Goal: Task Accomplishment & Management: Manage account settings

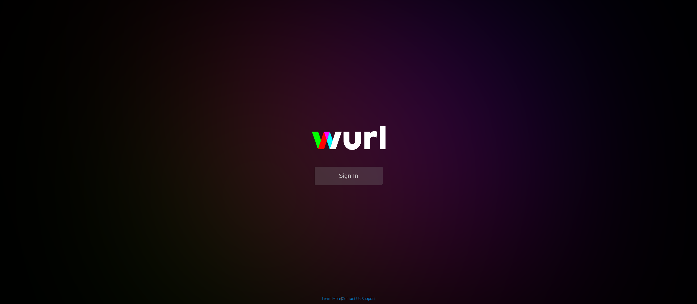
drag, startPoint x: 0, startPoint y: 0, endPoint x: 101, endPoint y: 134, distance: 167.7
click at [101, 134] on body "Sign In Learn More | Contact Us | Support" at bounding box center [348, 152] width 697 height 304
click at [337, 172] on button "Sign In" at bounding box center [349, 176] width 68 height 18
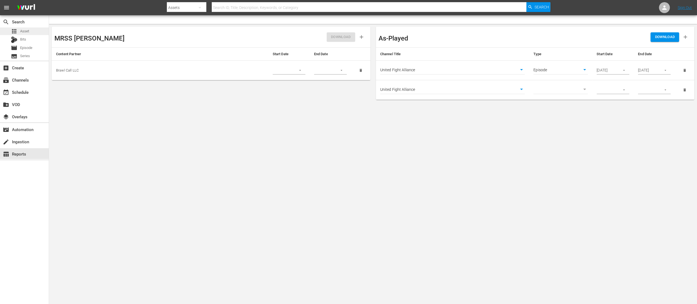
click at [26, 30] on span "Asset" at bounding box center [24, 31] width 9 height 5
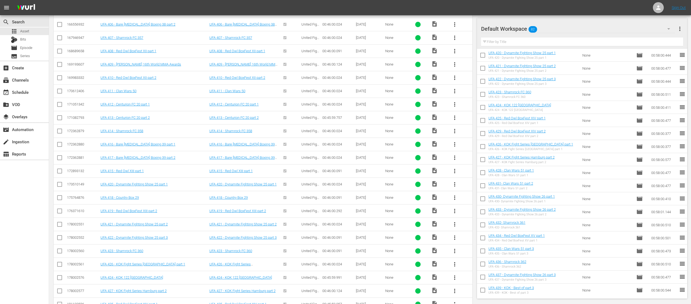
scroll to position [2420, 0]
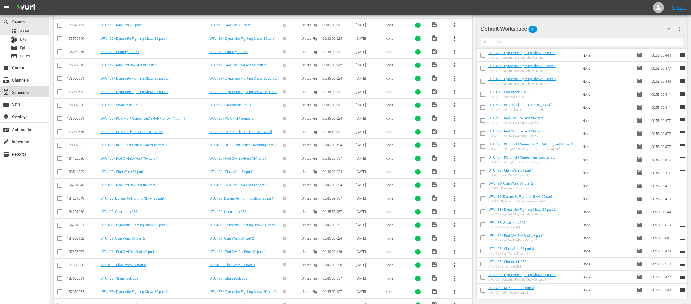
click at [29, 89] on div "event_available Schedule" at bounding box center [15, 91] width 31 height 5
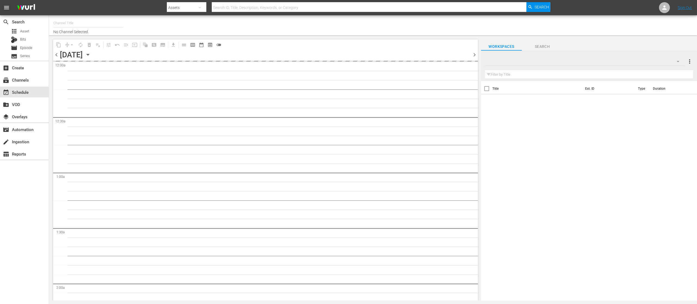
type input "United Fight Alliance (1569)"
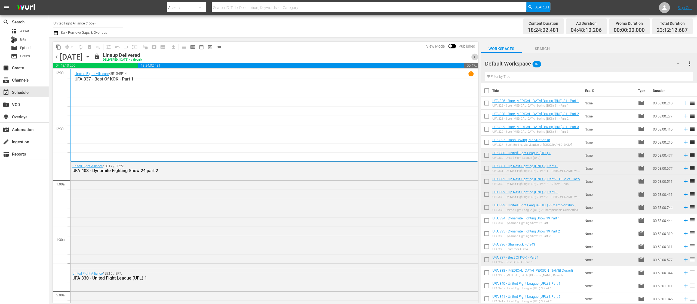
click at [473, 58] on span "chevron_right" at bounding box center [474, 57] width 7 height 7
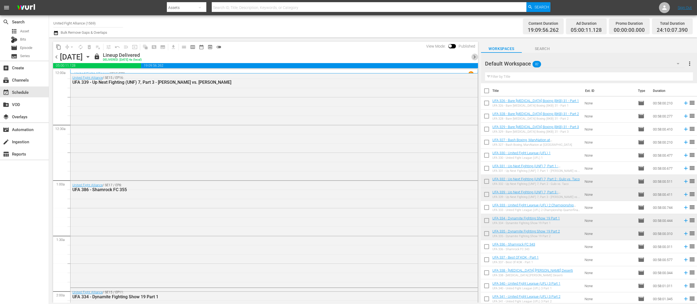
click at [473, 58] on span "chevron_right" at bounding box center [474, 57] width 7 height 7
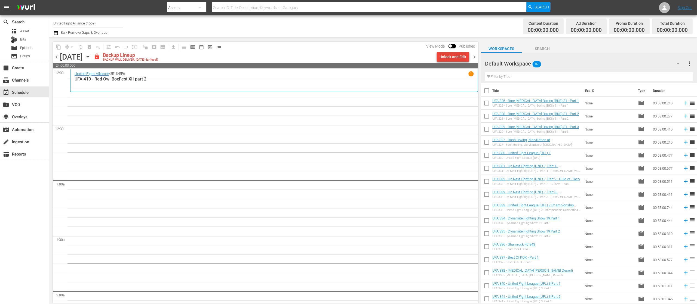
click at [455, 52] on div "Unlock and Edit" at bounding box center [453, 57] width 27 height 10
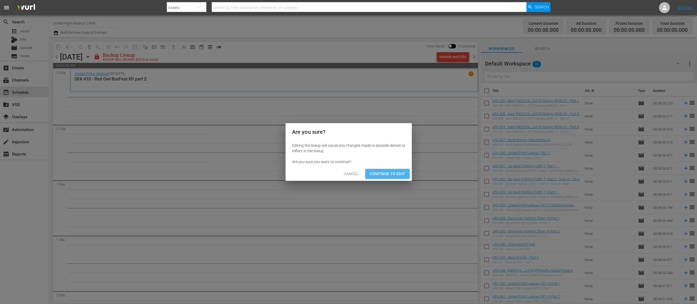
click at [397, 174] on span "Continue to Edit" at bounding box center [387, 174] width 35 height 7
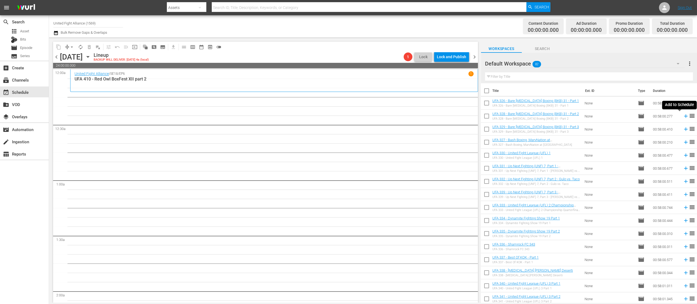
click at [683, 118] on icon at bounding box center [686, 116] width 6 height 6
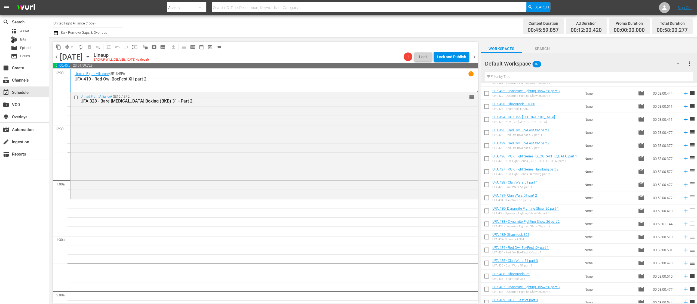
scroll to position [864, 0]
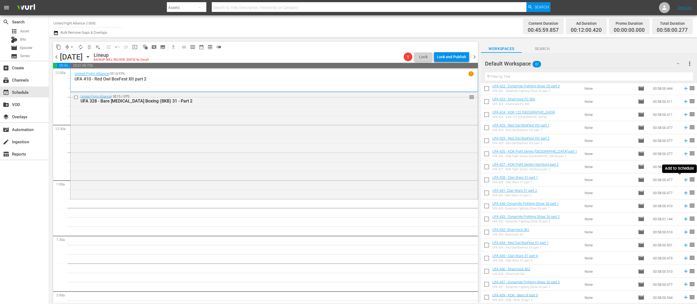
click at [683, 179] on icon at bounding box center [686, 180] width 6 height 6
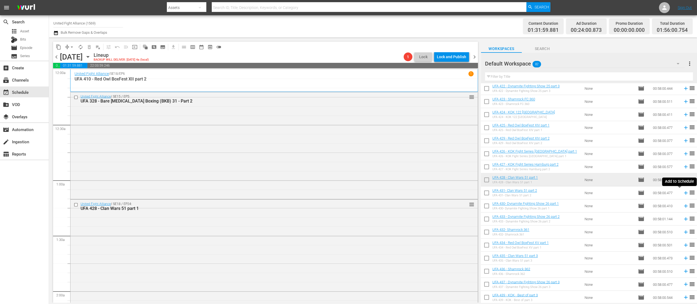
click at [683, 193] on icon at bounding box center [686, 193] width 6 height 6
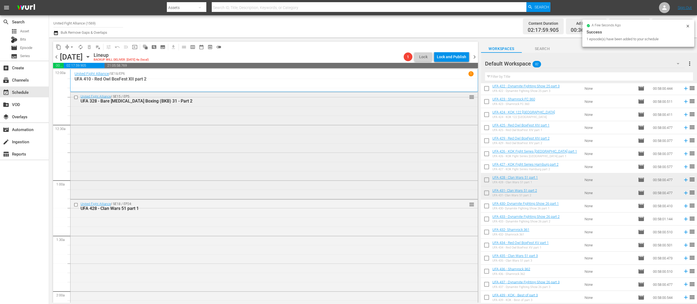
click at [77, 98] on input "checkbox" at bounding box center [77, 97] width 6 height 5
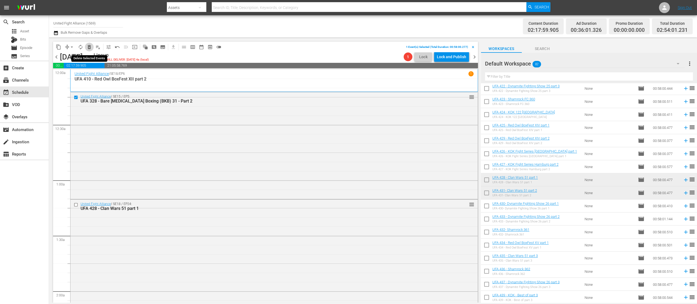
click at [90, 47] on span "delete_forever_outlined" at bounding box center [89, 46] width 5 height 5
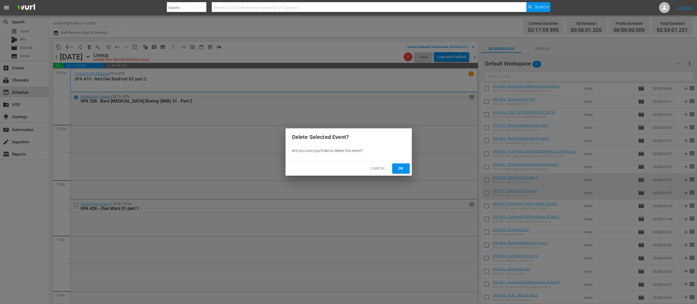
click at [401, 170] on span "Ok" at bounding box center [401, 168] width 9 height 7
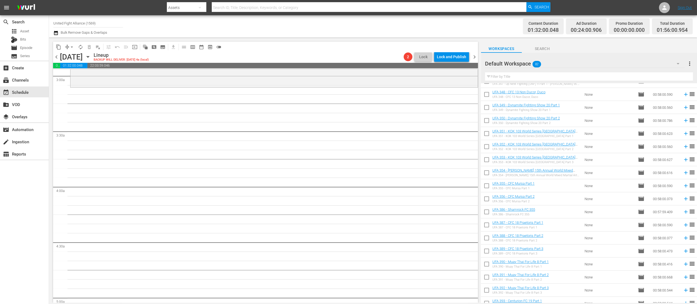
scroll to position [211, 0]
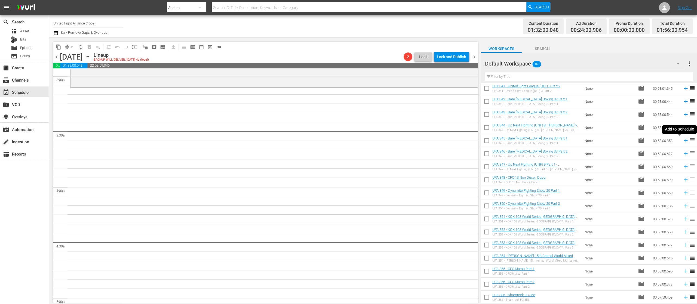
click at [683, 142] on icon at bounding box center [686, 141] width 6 height 6
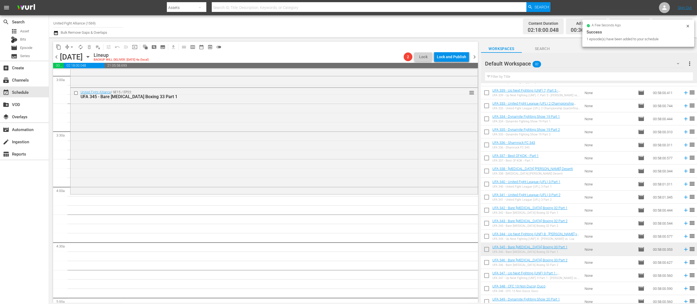
scroll to position [0, 0]
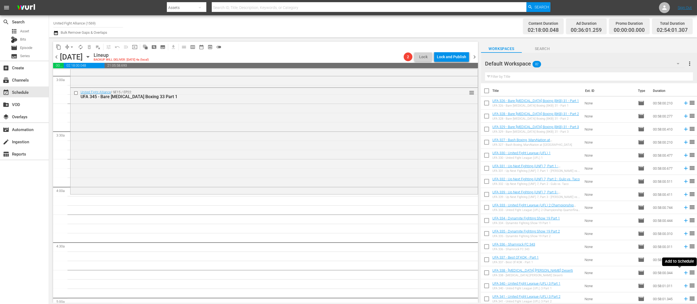
click at [683, 274] on icon at bounding box center [686, 273] width 6 height 6
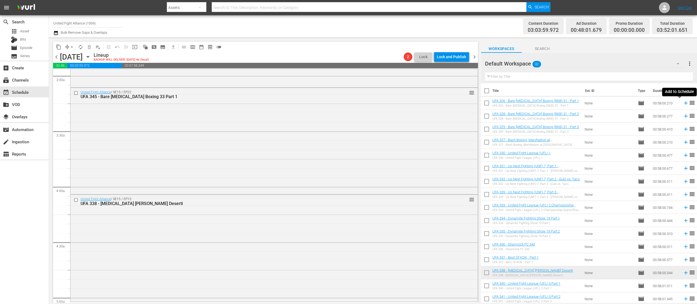
click at [683, 105] on icon at bounding box center [686, 103] width 6 height 6
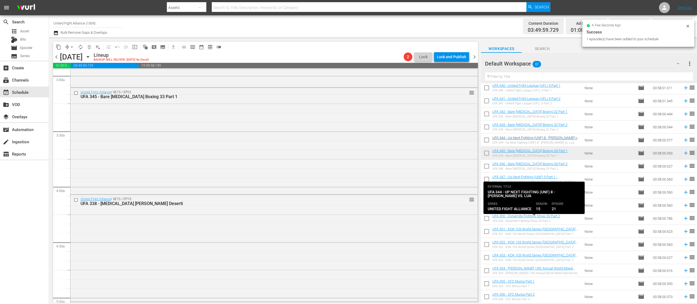
scroll to position [218, 0]
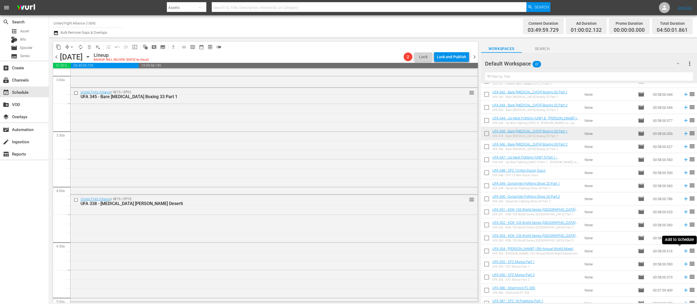
click at [683, 252] on icon at bounding box center [686, 251] width 6 height 6
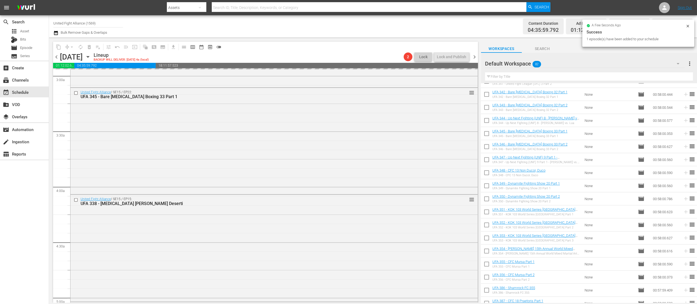
scroll to position [545, 0]
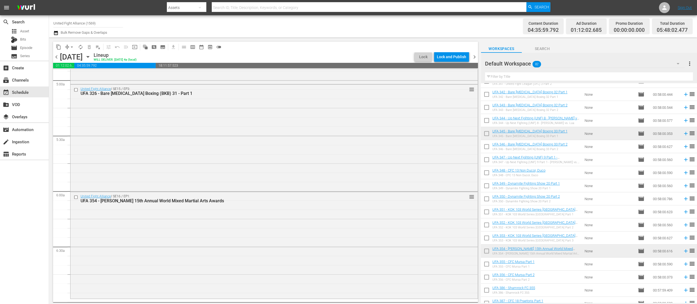
click at [689, 215] on span "reorder" at bounding box center [692, 212] width 7 height 7
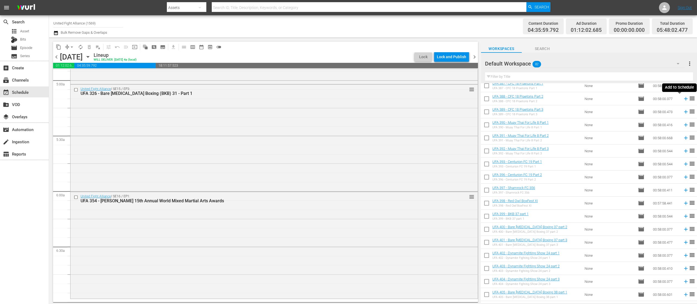
click at [683, 97] on icon at bounding box center [686, 99] width 6 height 6
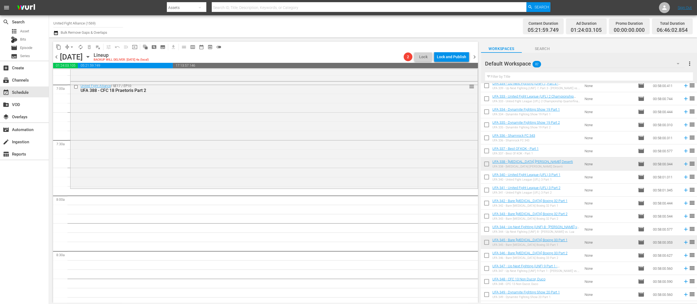
scroll to position [218, 0]
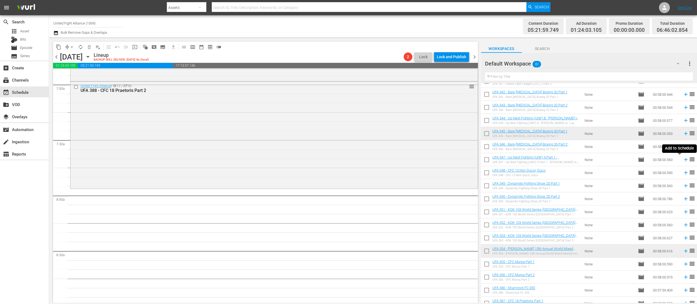
click at [683, 160] on icon at bounding box center [686, 160] width 6 height 6
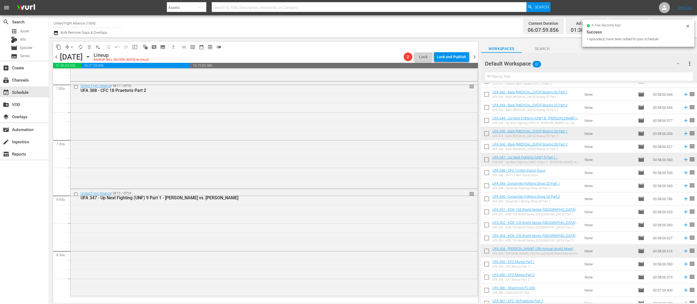
scroll to position [871, 0]
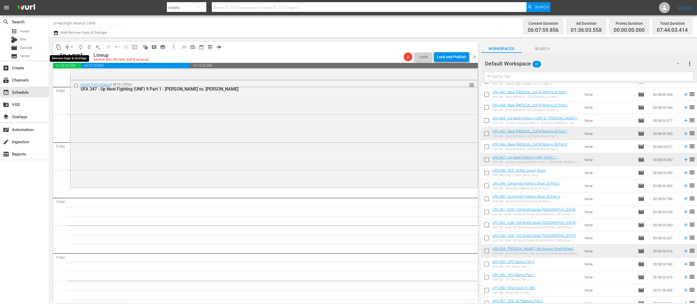
click at [73, 47] on span "arrow_drop_down" at bounding box center [71, 46] width 5 height 5
click at [83, 73] on li "Align to End of Previous Day" at bounding box center [72, 76] width 57 height 9
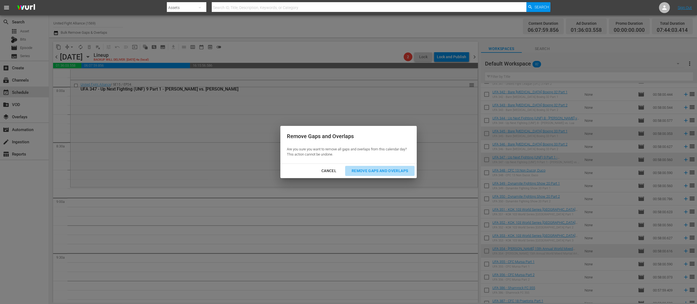
click at [370, 167] on button "Remove Gaps and Overlaps" at bounding box center [379, 171] width 69 height 10
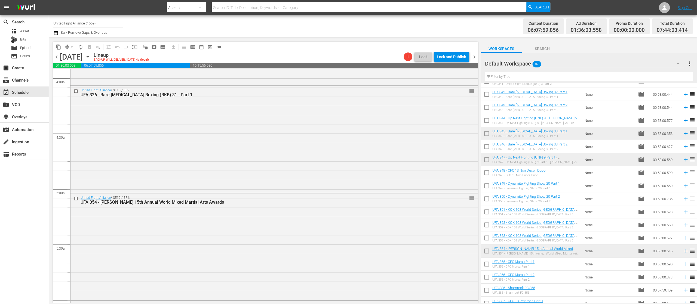
scroll to position [545, 0]
click at [82, 47] on span "autorenew_outlined" at bounding box center [80, 46] width 5 height 5
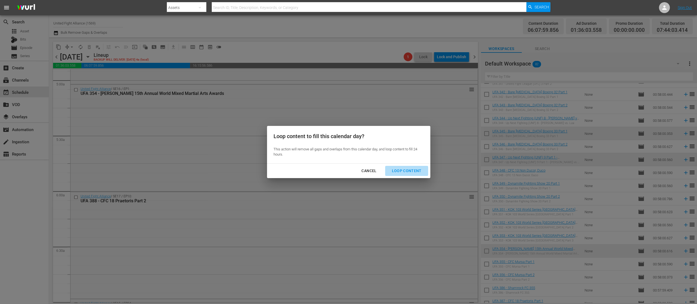
click at [416, 170] on div "Loop Content" at bounding box center [407, 171] width 38 height 7
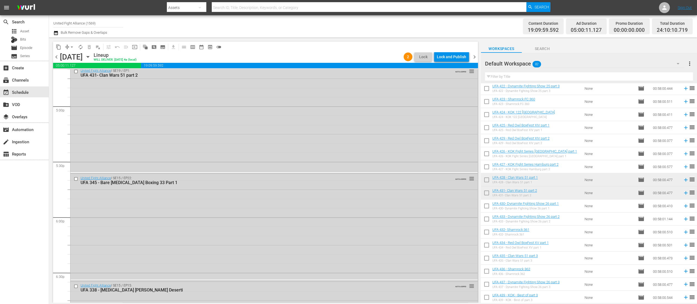
scroll to position [1743, 0]
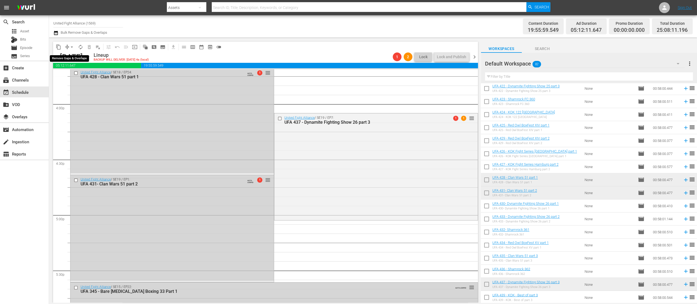
click at [72, 46] on span "arrow_drop_down" at bounding box center [71, 46] width 5 height 5
click at [84, 75] on li "Align to End of Previous Day" at bounding box center [72, 76] width 57 height 9
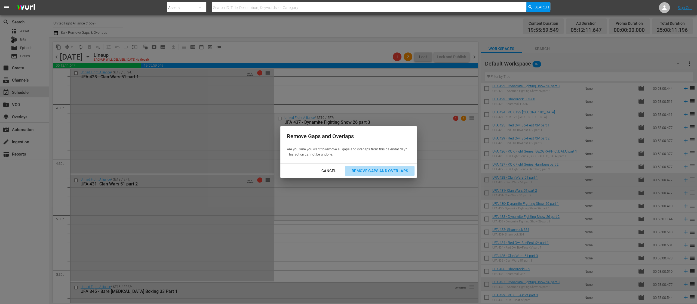
click at [370, 172] on div "Remove Gaps and Overlaps" at bounding box center [380, 171] width 65 height 7
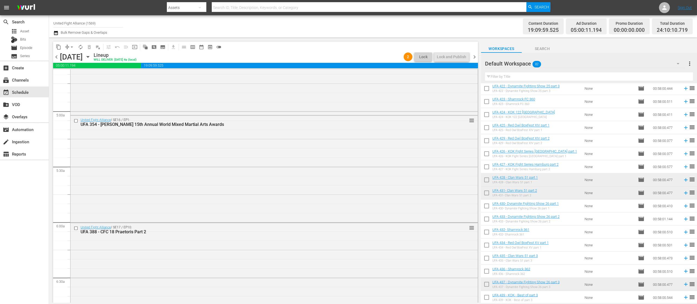
scroll to position [0, 0]
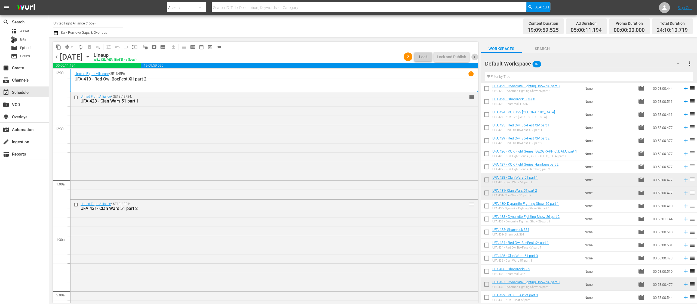
click at [475, 57] on span "chevron_right" at bounding box center [474, 57] width 7 height 7
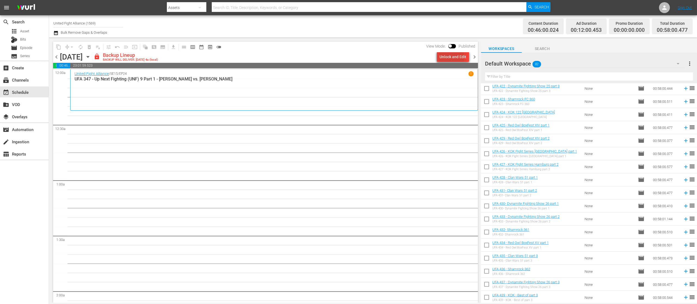
click at [448, 58] on div "Unlock and Edit" at bounding box center [453, 57] width 27 height 10
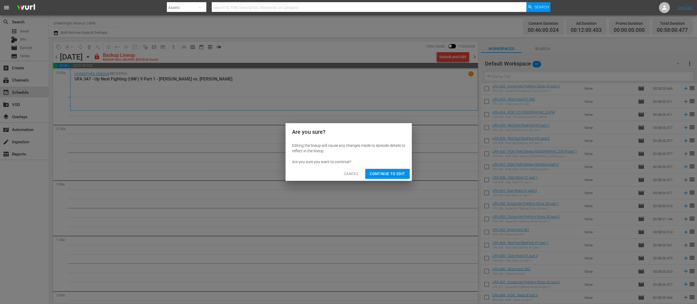
click at [400, 175] on span "Continue to Edit" at bounding box center [387, 174] width 35 height 7
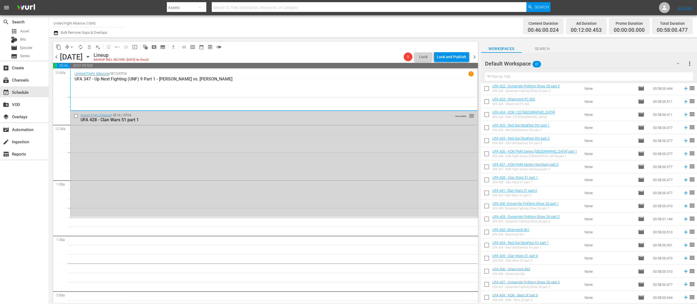
click at [57, 54] on span "chevron_left" at bounding box center [56, 57] width 7 height 7
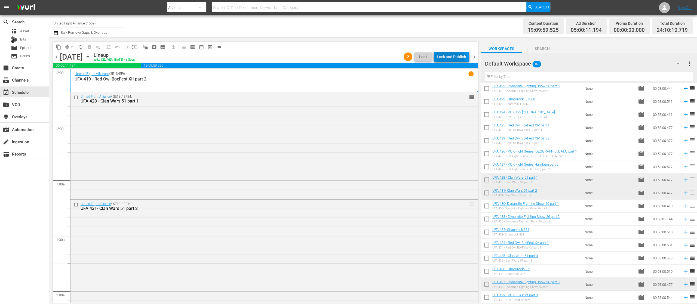
click at [449, 58] on div "Lock and Publish" at bounding box center [451, 57] width 29 height 10
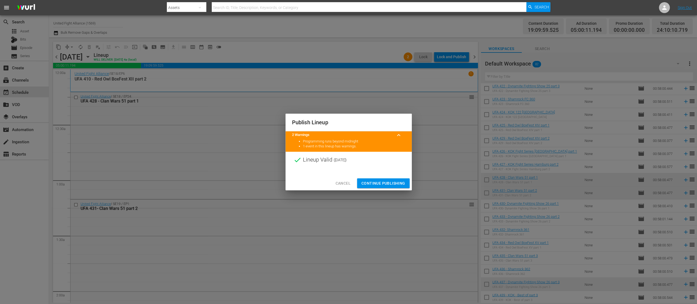
click at [393, 183] on span "Continue Publishing" at bounding box center [384, 183] width 44 height 7
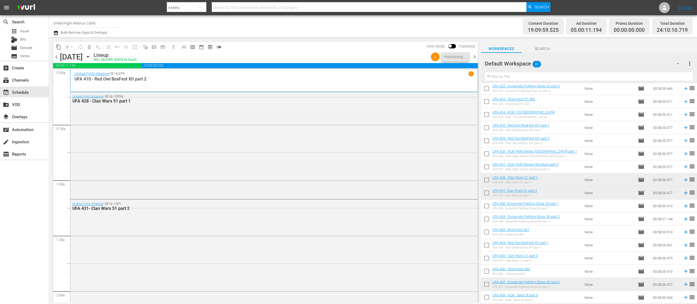
click at [474, 56] on span "chevron_right" at bounding box center [474, 57] width 7 height 7
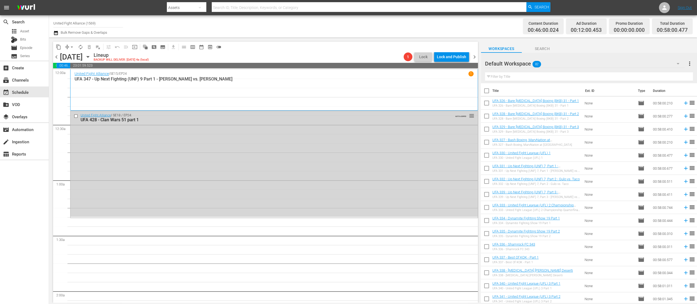
click at [487, 220] on input "checkbox" at bounding box center [486, 221] width 11 height 11
checkbox input "true"
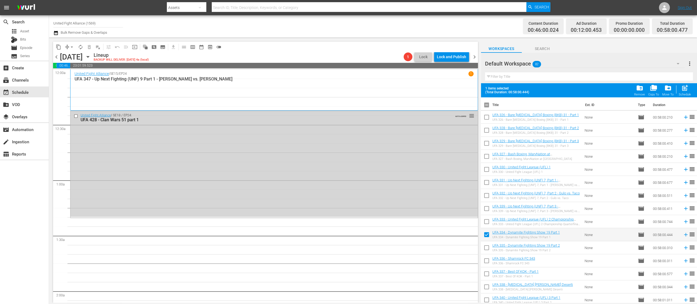
click at [486, 248] on input "checkbox" at bounding box center [486, 248] width 11 height 11
checkbox input "true"
click at [686, 88] on span "post_add" at bounding box center [685, 87] width 7 height 7
checkbox input "false"
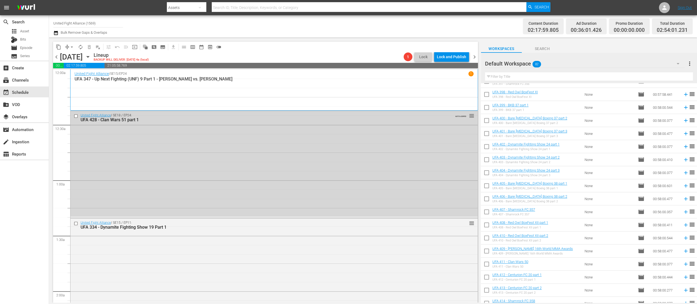
scroll to position [654, 0]
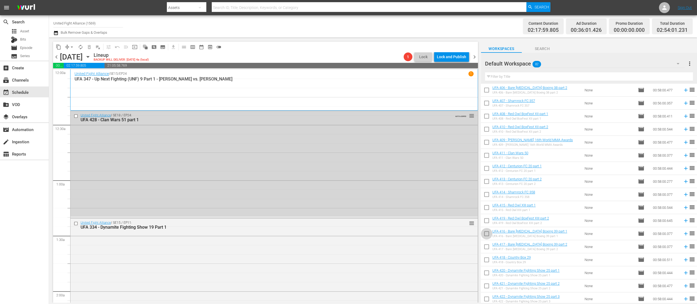
click at [486, 234] on input "checkbox" at bounding box center [486, 234] width 11 height 11
checkbox input "true"
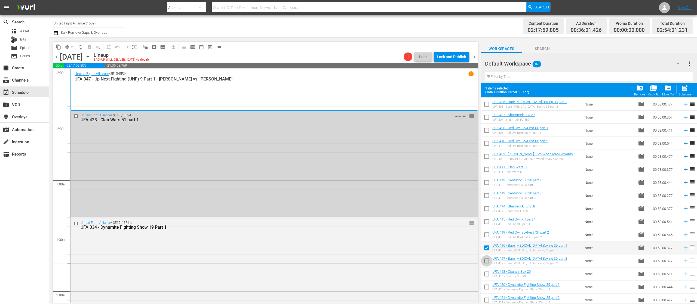
click at [486, 261] on input "checkbox" at bounding box center [486, 262] width 11 height 11
checkbox input "true"
click at [486, 273] on input "checkbox" at bounding box center [486, 275] width 11 height 11
checkbox input "true"
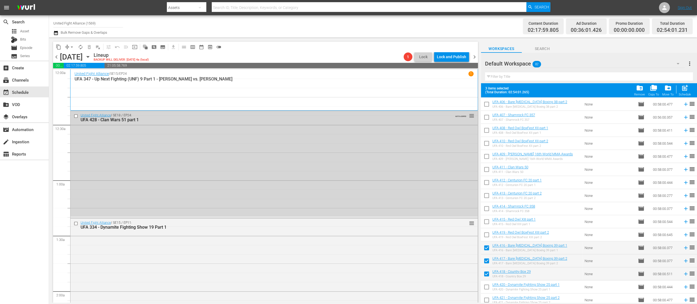
scroll to position [763, 0]
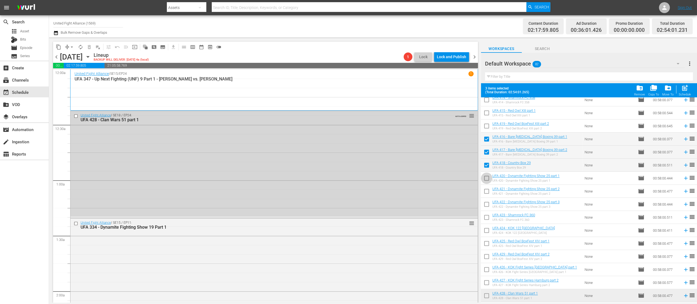
click at [486, 176] on input "checkbox" at bounding box center [486, 179] width 11 height 11
checkbox input "true"
click at [486, 191] on input "checkbox" at bounding box center [486, 192] width 11 height 11
checkbox input "true"
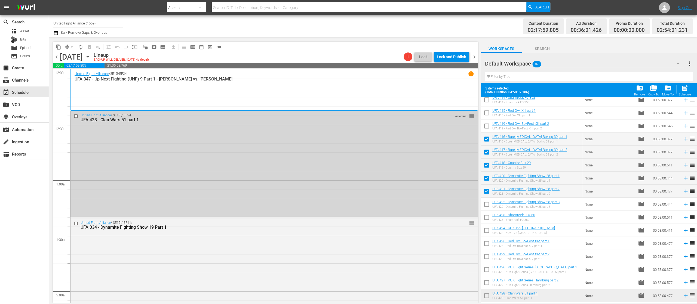
click at [487, 204] on input "checkbox" at bounding box center [486, 205] width 11 height 11
checkbox input "true"
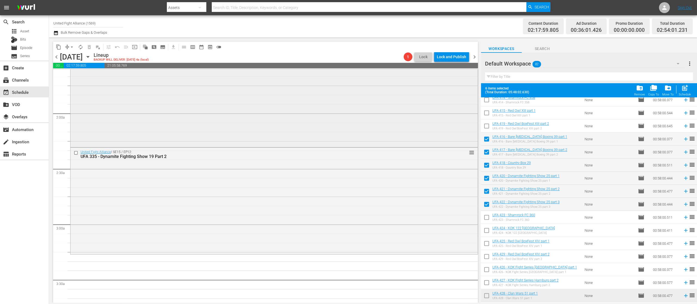
scroll to position [218, 0]
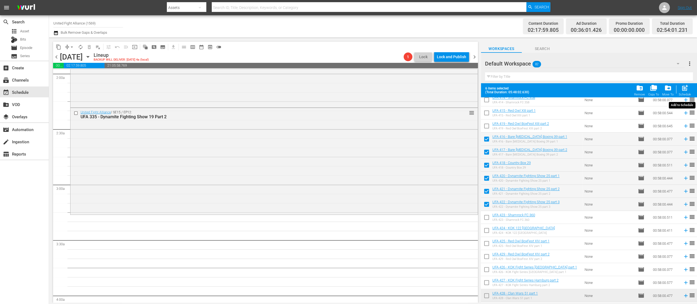
click at [685, 93] on div "Schedule" at bounding box center [685, 95] width 12 height 4
checkbox input "false"
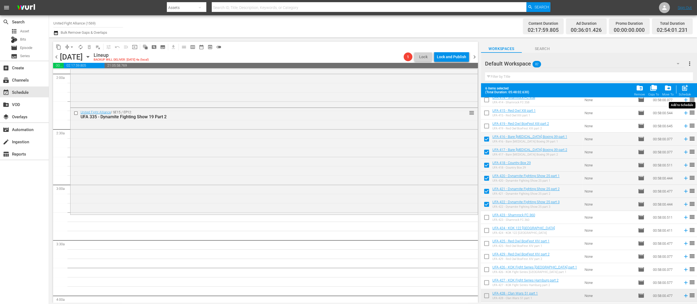
checkbox input "false"
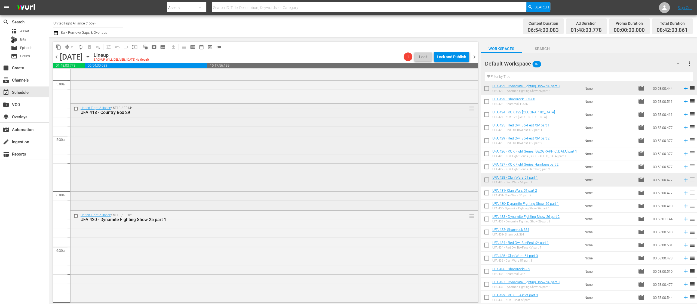
scroll to position [654, 0]
click at [75, 109] on input "checkbox" at bounding box center [77, 107] width 6 height 5
click at [75, 215] on input "checkbox" at bounding box center [77, 214] width 6 height 5
click at [75, 213] on input "checkbox" at bounding box center [77, 213] width 6 height 5
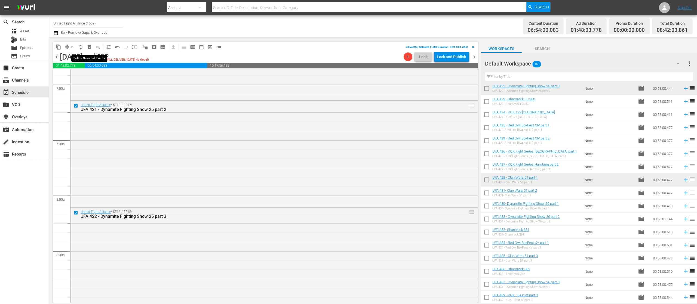
click at [90, 45] on span "delete_forever_outlined" at bounding box center [89, 46] width 5 height 5
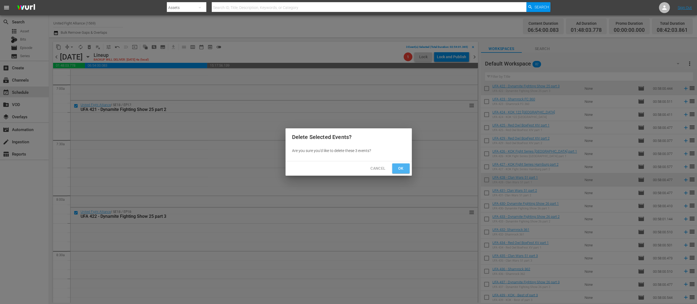
click at [403, 167] on span "Ok" at bounding box center [401, 168] width 9 height 7
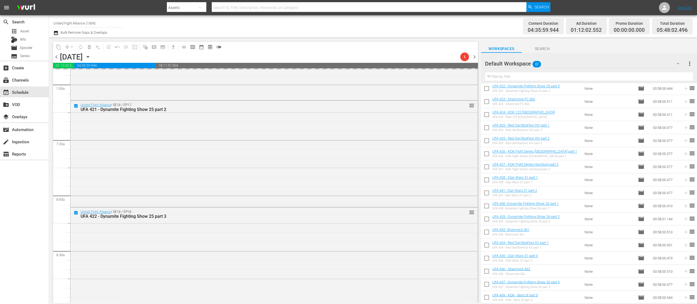
scroll to position [545, 0]
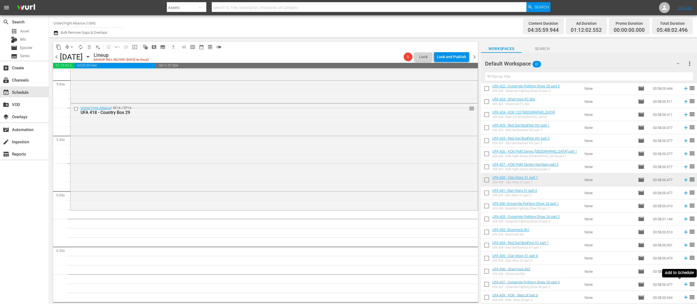
click at [684, 284] on icon at bounding box center [686, 285] width 4 height 4
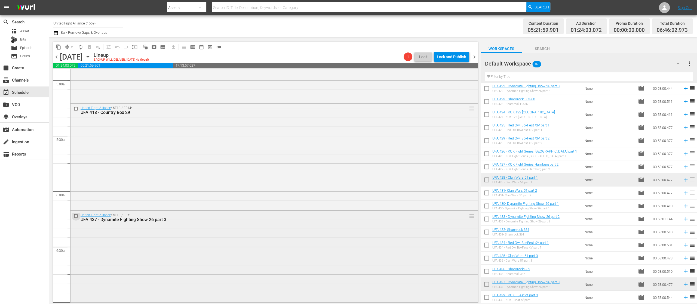
click at [74, 216] on input "checkbox" at bounding box center [77, 216] width 6 height 5
click at [88, 45] on span "delete_forever_outlined" at bounding box center [89, 46] width 5 height 5
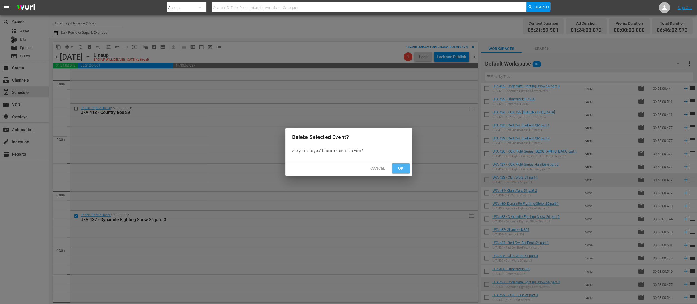
click at [400, 169] on span "Ok" at bounding box center [401, 168] width 9 height 7
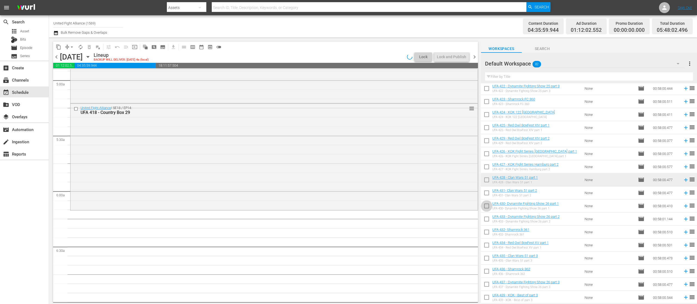
click at [486, 207] on input "checkbox" at bounding box center [486, 207] width 11 height 11
checkbox input "true"
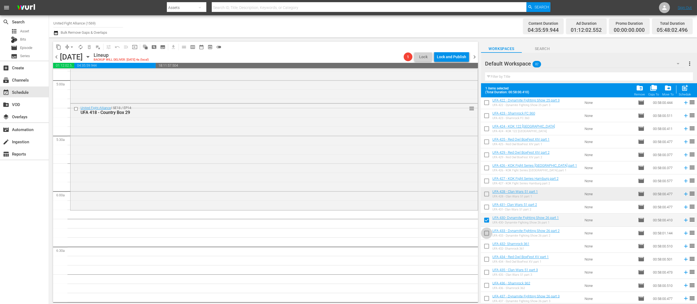
click at [487, 235] on input "checkbox" at bounding box center [486, 234] width 11 height 11
checkbox input "true"
click at [487, 296] on input "checkbox" at bounding box center [486, 299] width 11 height 11
checkbox input "true"
click at [687, 93] on div "post_add Schedule" at bounding box center [685, 90] width 12 height 12
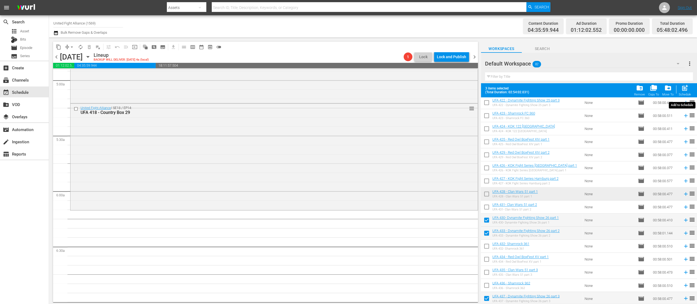
checkbox input "false"
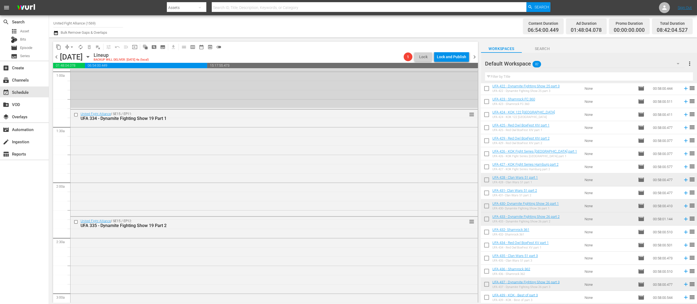
scroll to position [109, 0]
click at [81, 45] on span "autorenew_outlined" at bounding box center [80, 46] width 5 height 5
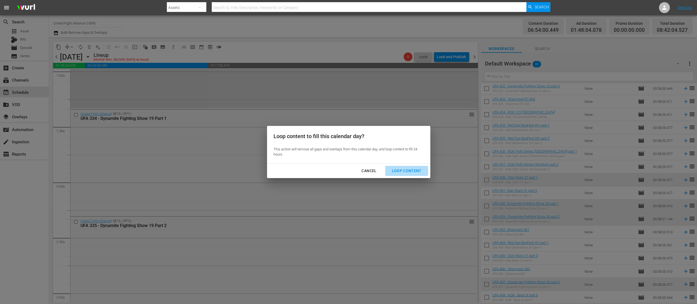
click at [407, 169] on div "Loop Content" at bounding box center [407, 171] width 38 height 7
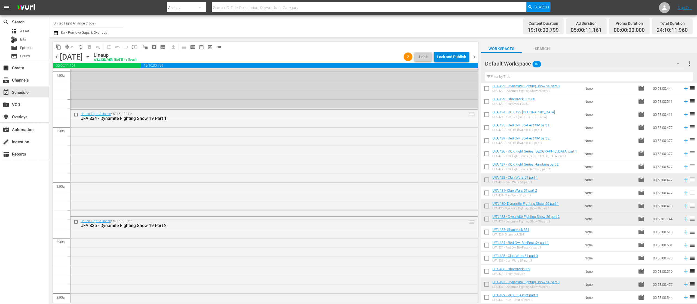
click at [458, 57] on div "Lock and Publish" at bounding box center [451, 57] width 29 height 10
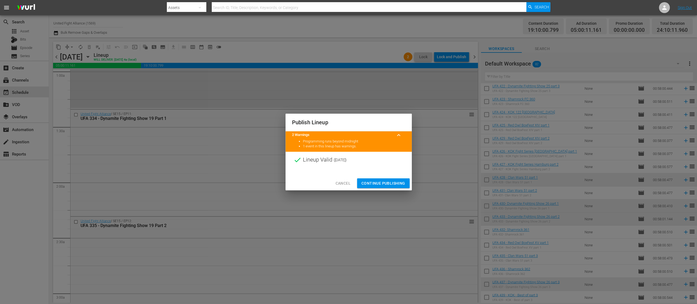
click at [388, 181] on span "Continue Publishing" at bounding box center [384, 183] width 44 height 7
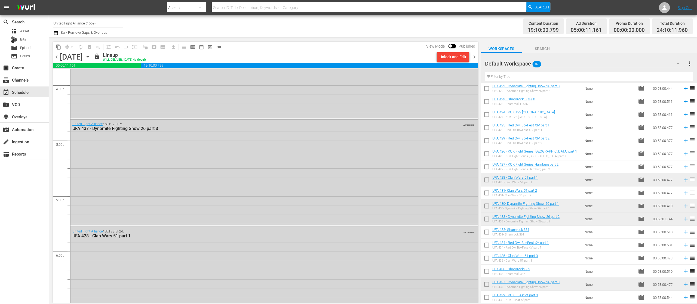
scroll to position [1961, 0]
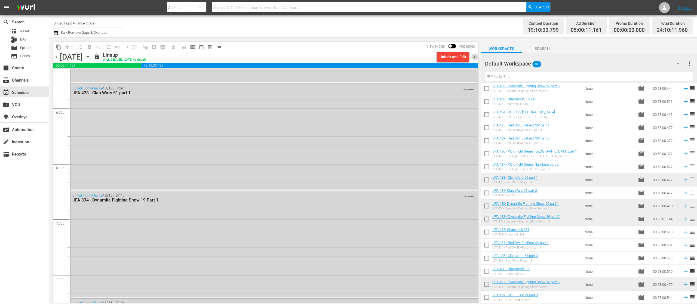
click at [474, 55] on span "chevron_right" at bounding box center [474, 57] width 7 height 7
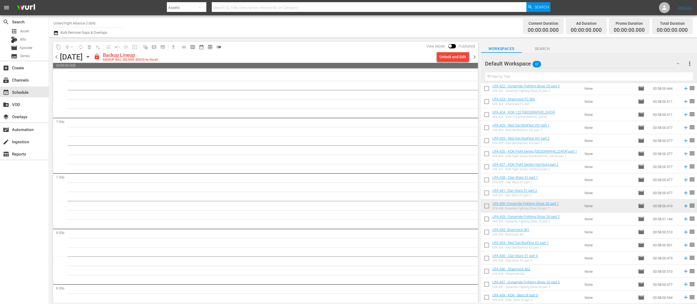
scroll to position [2053, 0]
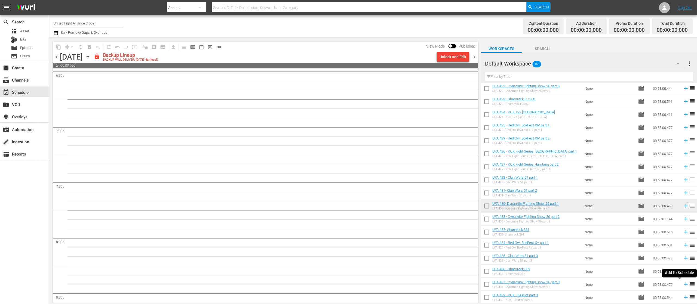
click at [683, 286] on icon at bounding box center [686, 285] width 6 height 6
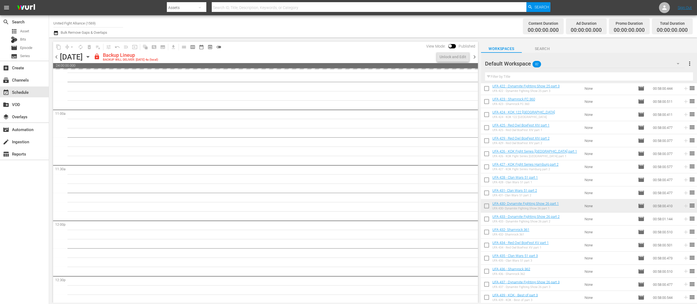
scroll to position [0, 0]
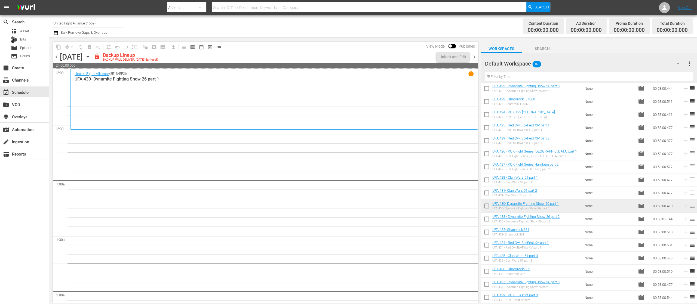
click at [488, 153] on input "checkbox" at bounding box center [486, 154] width 11 height 11
checkbox input "true"
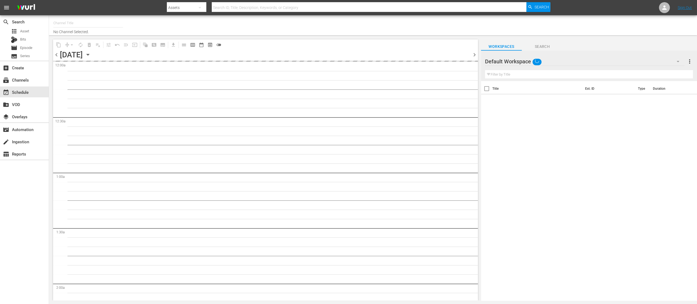
type input "United Fight Alliance (1569)"
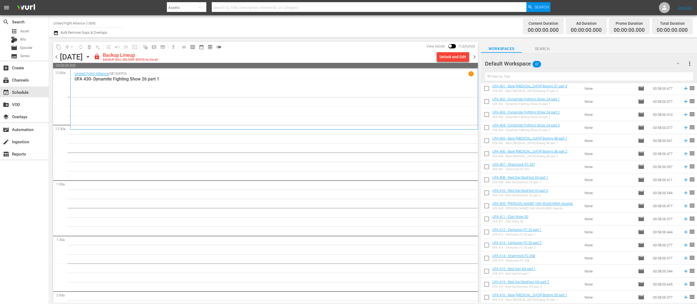
scroll to position [864, 0]
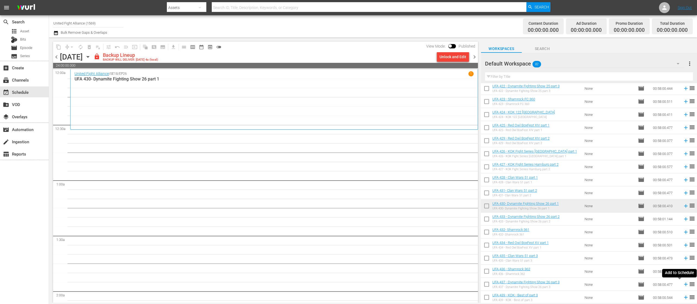
click at [683, 286] on icon at bounding box center [686, 285] width 6 height 6
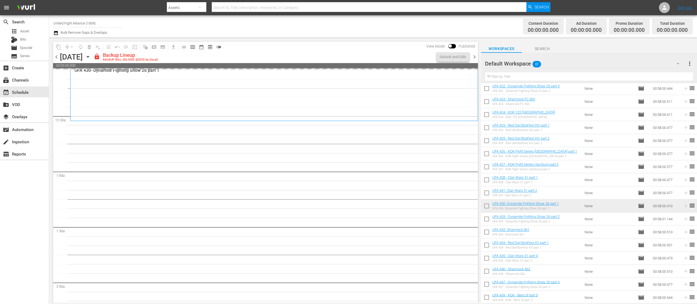
scroll to position [0, 0]
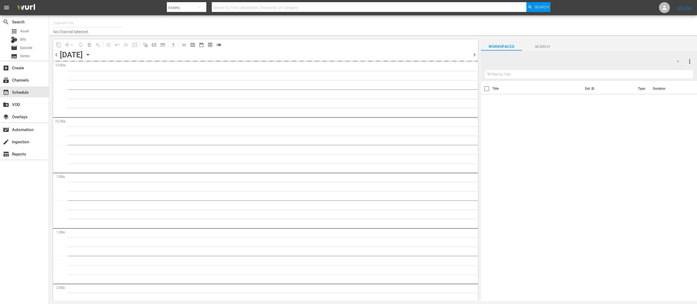
type input "United Fight Alliance (1569)"
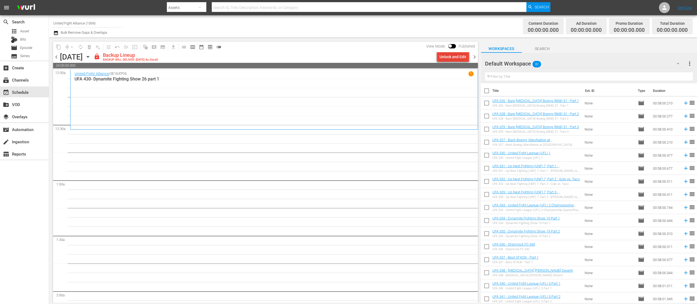
click at [444, 58] on div "Unlock and Edit" at bounding box center [453, 57] width 27 height 10
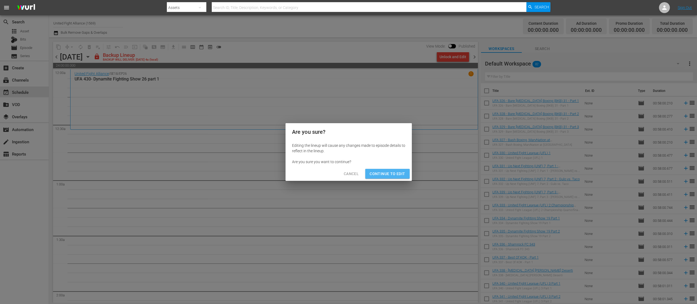
click at [395, 175] on span "Continue to Edit" at bounding box center [387, 174] width 35 height 7
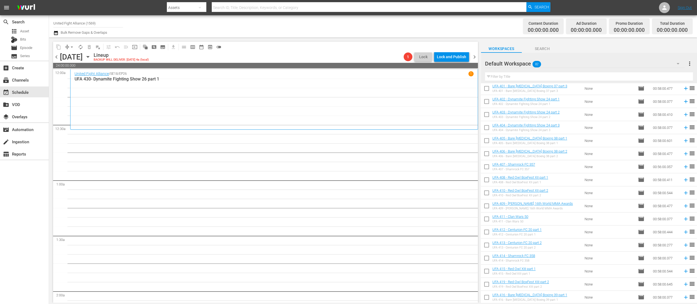
scroll to position [864, 0]
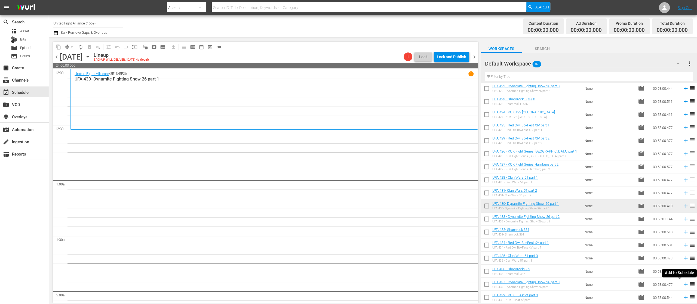
click at [683, 285] on icon at bounding box center [686, 285] width 6 height 6
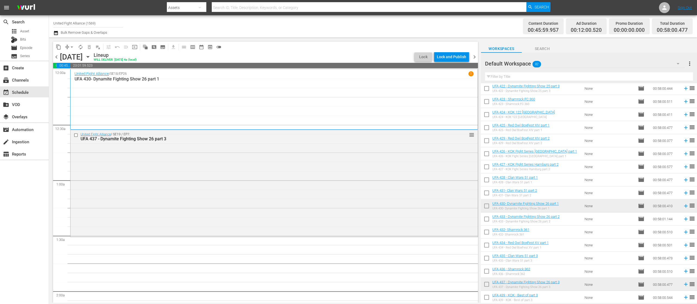
click at [683, 154] on icon at bounding box center [686, 154] width 6 height 6
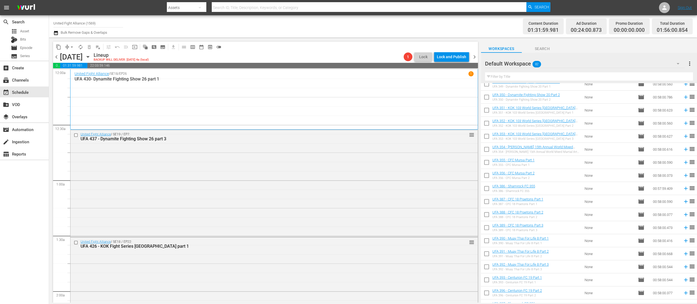
scroll to position [211, 0]
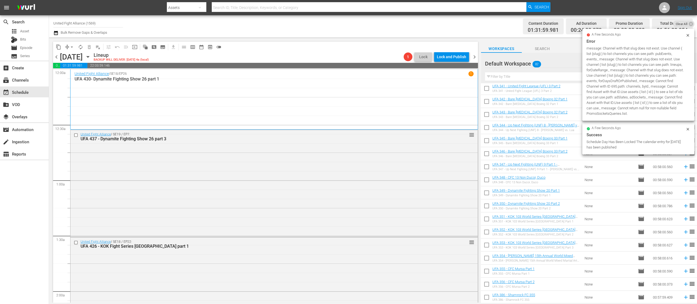
click at [684, 181] on icon at bounding box center [686, 180] width 4 height 4
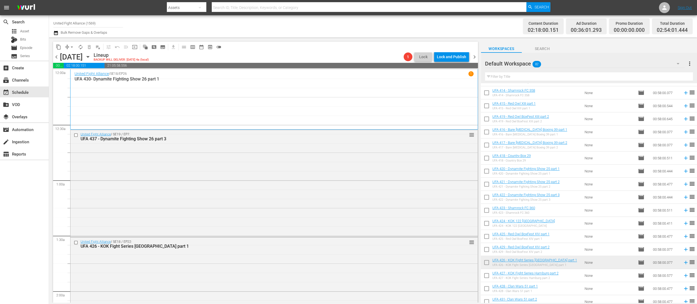
scroll to position [864, 0]
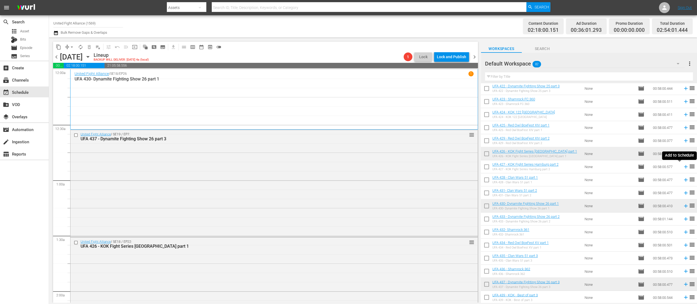
click at [683, 167] on icon at bounding box center [686, 167] width 6 height 6
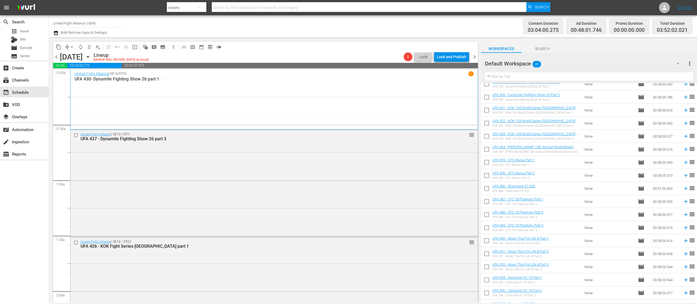
scroll to position [102, 0]
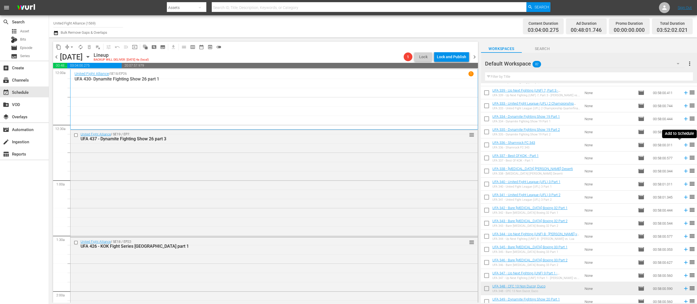
click at [683, 147] on icon at bounding box center [686, 145] width 6 height 6
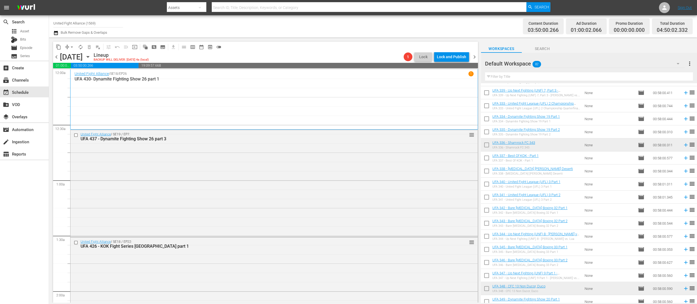
scroll to position [0, 0]
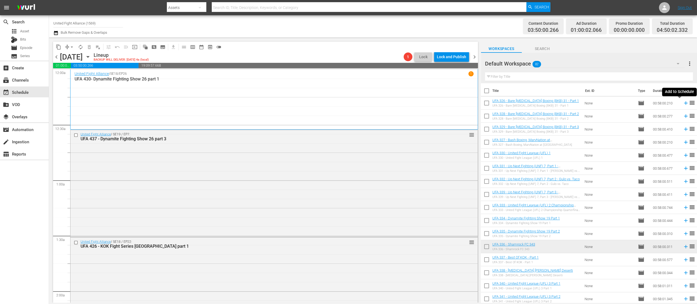
click at [684, 103] on icon at bounding box center [686, 104] width 4 height 4
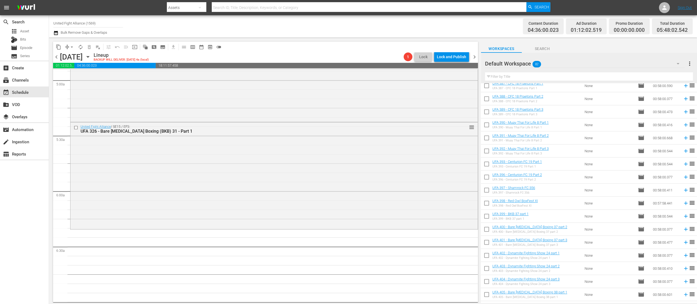
scroll to position [327, 0]
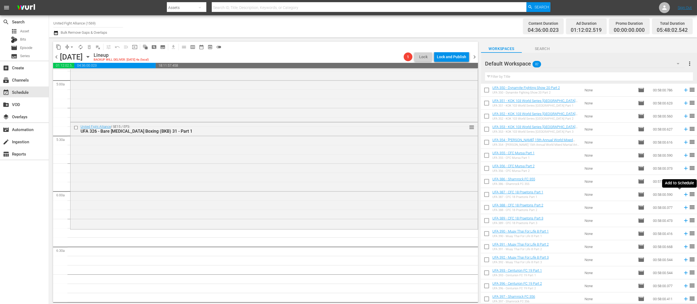
click at [683, 196] on icon at bounding box center [686, 195] width 6 height 6
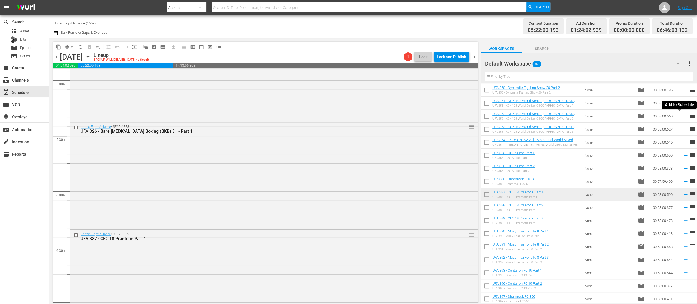
click at [683, 115] on icon at bounding box center [686, 116] width 6 height 6
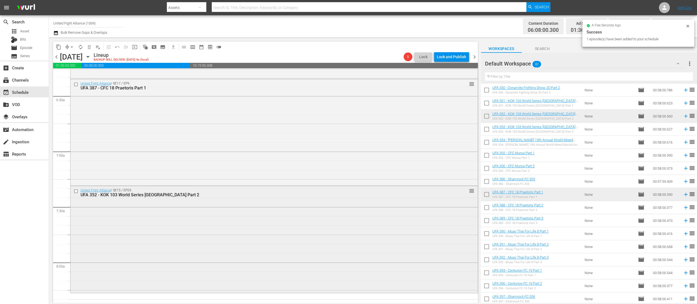
scroll to position [763, 0]
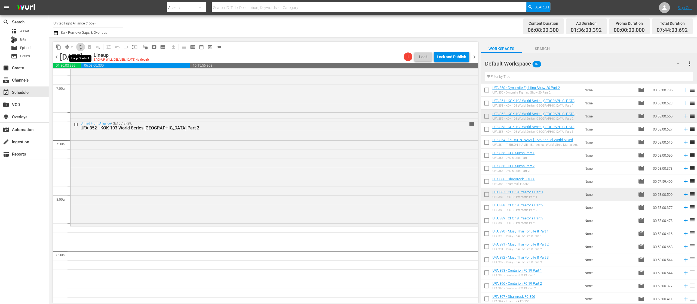
click at [80, 46] on span "autorenew_outlined" at bounding box center [80, 46] width 5 height 5
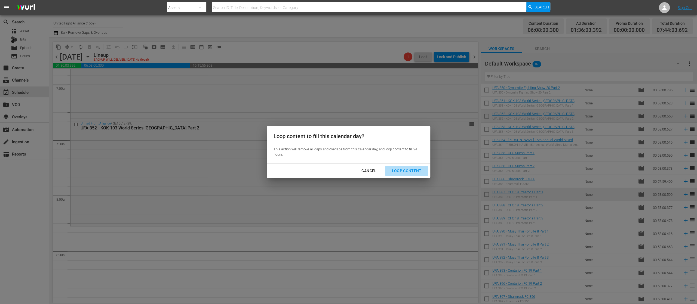
click at [408, 168] on div "Loop Content" at bounding box center [407, 171] width 38 height 7
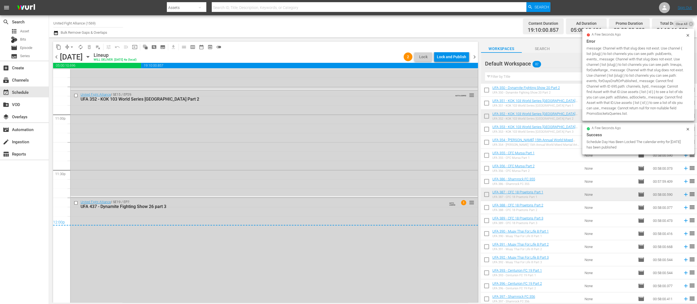
scroll to position [2512, 0]
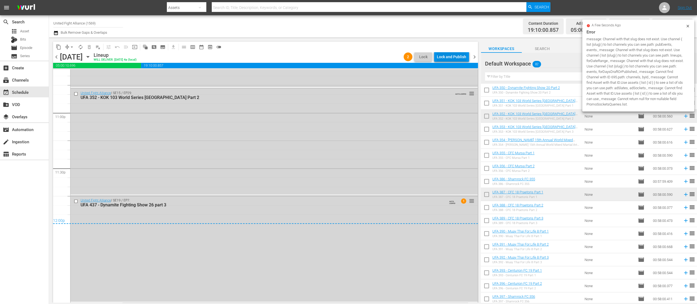
click at [459, 57] on div "Lock and Publish" at bounding box center [451, 57] width 29 height 10
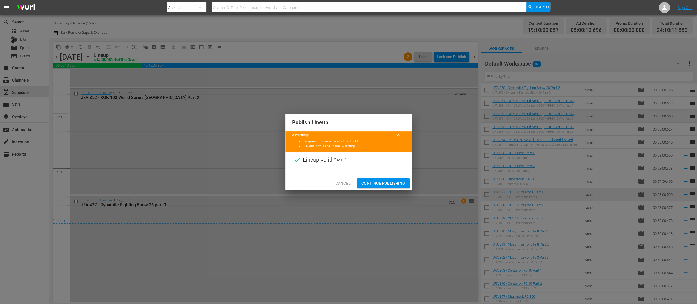
click at [373, 182] on span "Continue Publishing" at bounding box center [384, 183] width 44 height 7
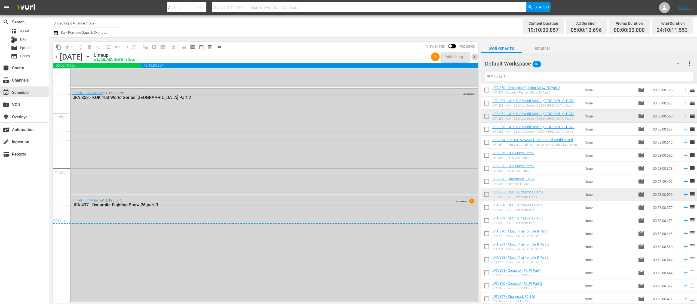
click at [476, 57] on span "chevron_right" at bounding box center [474, 57] width 7 height 7
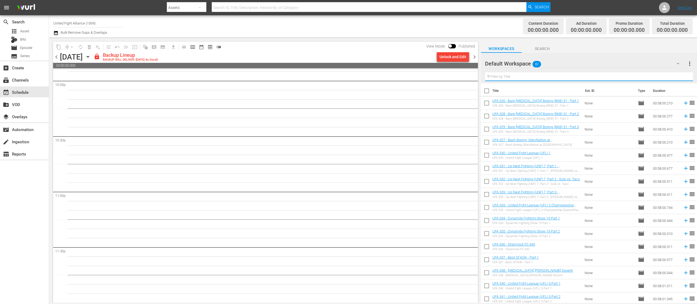
click at [519, 76] on input "text" at bounding box center [589, 76] width 208 height 9
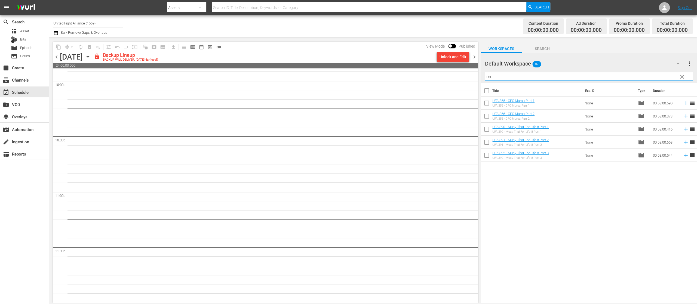
type input "m"
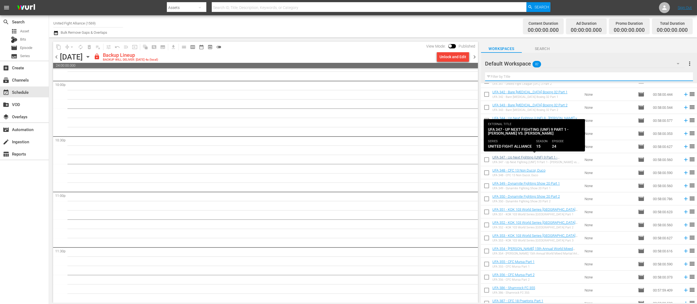
scroll to position [327, 0]
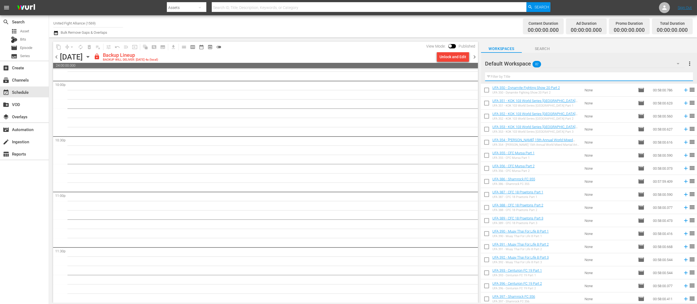
click at [486, 232] on input "checkbox" at bounding box center [486, 234] width 11 height 11
checkbox input "true"
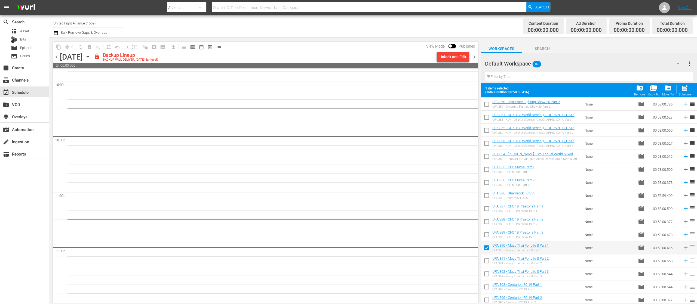
click at [484, 261] on input "checkbox" at bounding box center [486, 262] width 11 height 11
checkbox input "true"
click at [484, 280] on input "checkbox" at bounding box center [486, 275] width 11 height 11
checkbox input "true"
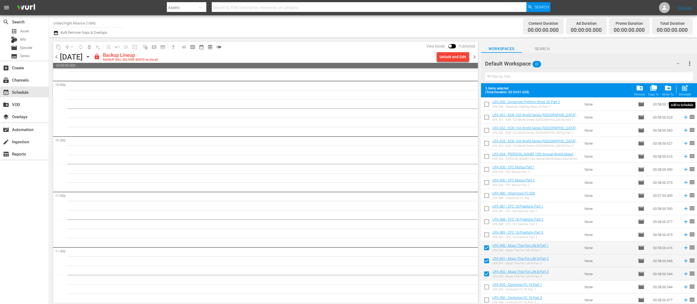
click at [687, 90] on span "post_add" at bounding box center [685, 87] width 7 height 7
checkbox input "false"
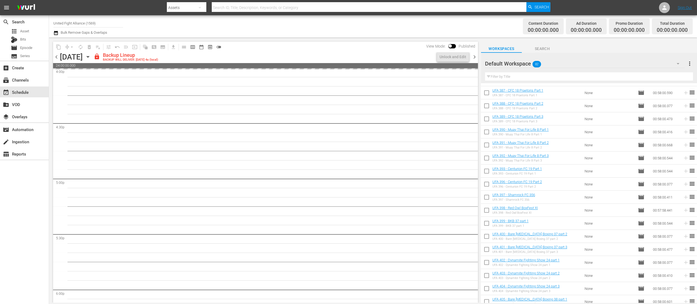
scroll to position [0, 0]
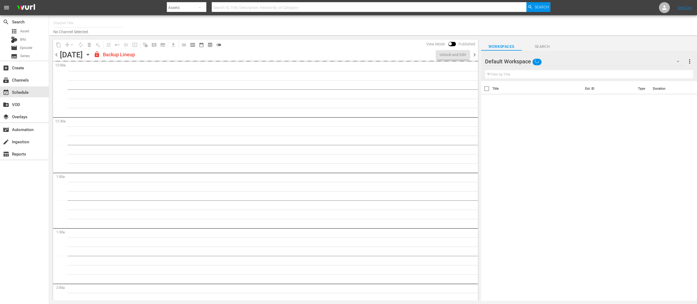
type input "United Fight Alliance (1569)"
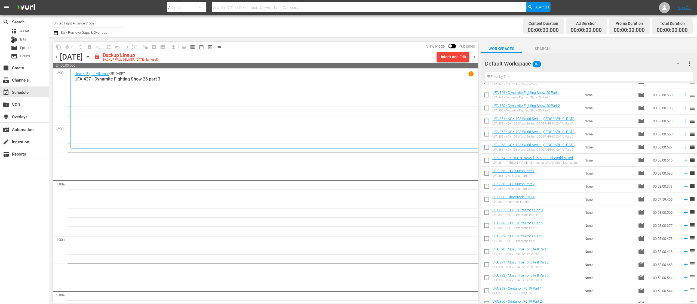
scroll to position [329, 0]
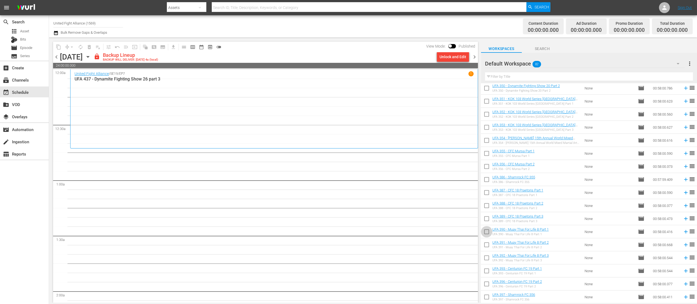
click at [488, 230] on input "checkbox" at bounding box center [486, 232] width 11 height 11
checkbox input "true"
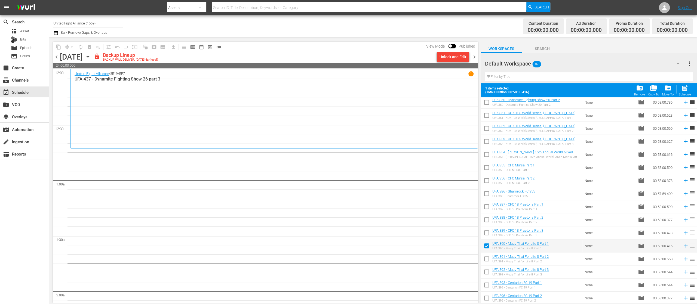
click at [487, 261] on input "checkbox" at bounding box center [486, 260] width 11 height 11
checkbox input "true"
click at [489, 276] on input "checkbox" at bounding box center [486, 273] width 11 height 11
checkbox input "true"
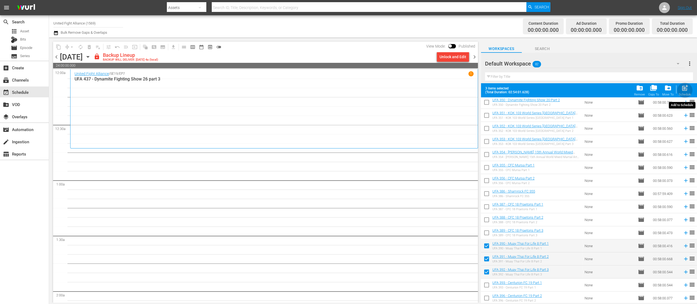
click at [684, 87] on span "post_add" at bounding box center [685, 87] width 7 height 7
checkbox input "false"
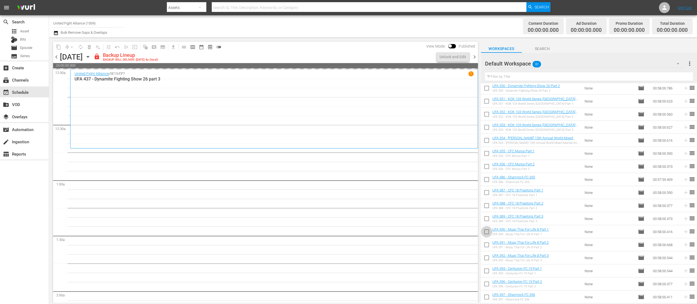
click at [487, 230] on input "checkbox" at bounding box center [486, 232] width 11 height 11
checkbox input "true"
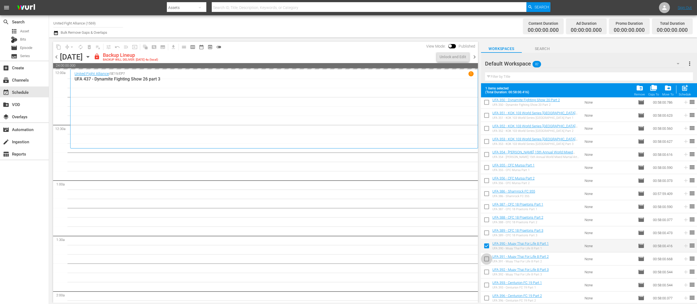
click at [487, 260] on input "checkbox" at bounding box center [486, 260] width 11 height 11
checkbox input "true"
click at [487, 272] on input "checkbox" at bounding box center [486, 273] width 11 height 11
checkbox input "true"
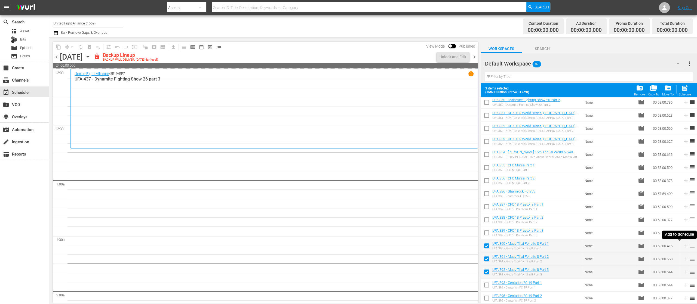
click at [683, 245] on icon at bounding box center [686, 246] width 6 height 6
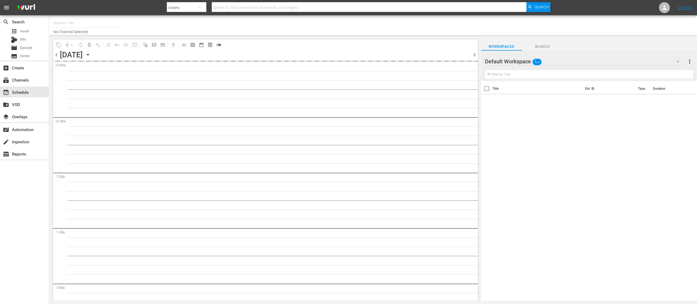
type input "United Fight Alliance (1569)"
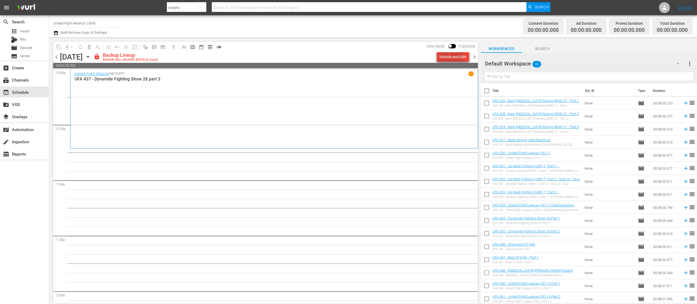
click at [443, 57] on div "Unlock and Edit" at bounding box center [453, 57] width 27 height 10
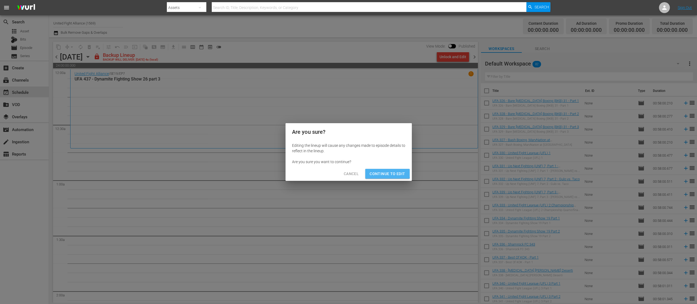
click at [383, 172] on span "Continue to Edit" at bounding box center [387, 174] width 35 height 7
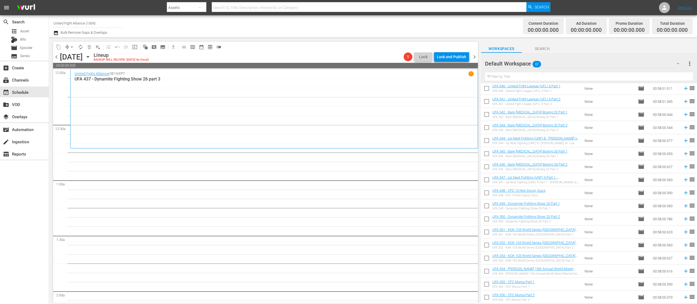
scroll to position [307, 0]
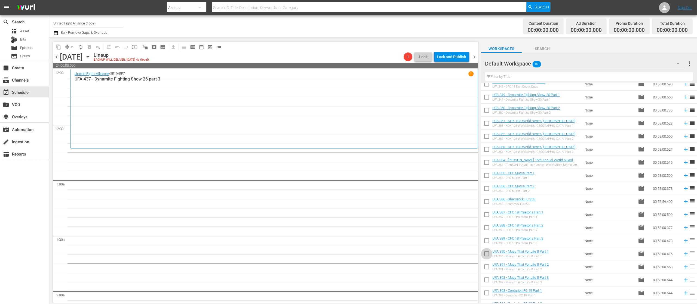
click at [487, 253] on input "checkbox" at bounding box center [486, 254] width 11 height 11
checkbox input "true"
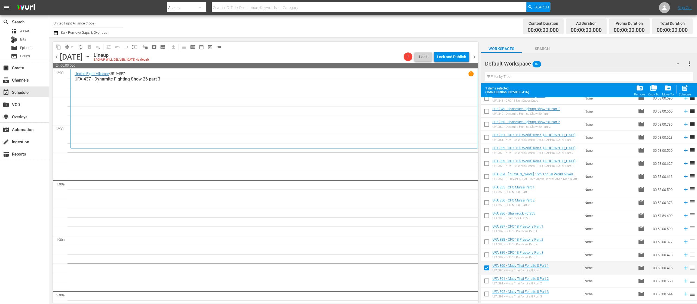
scroll to position [416, 0]
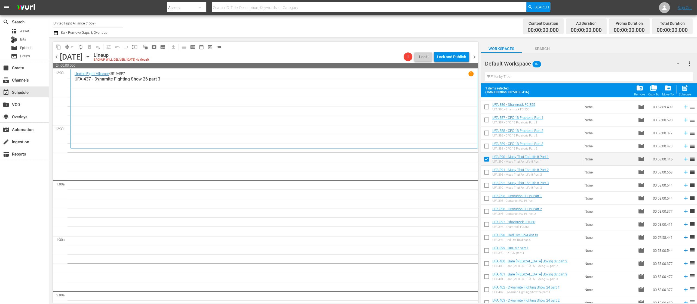
click at [486, 173] on input "checkbox" at bounding box center [486, 173] width 11 height 11
checkbox input "true"
click at [485, 187] on input "checkbox" at bounding box center [486, 186] width 11 height 11
checkbox input "true"
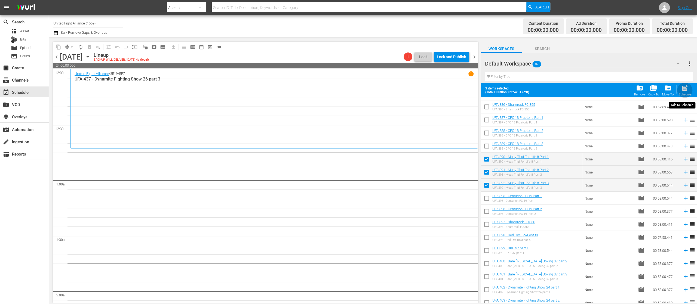
click at [683, 93] on div "Schedule" at bounding box center [685, 95] width 12 height 4
checkbox input "false"
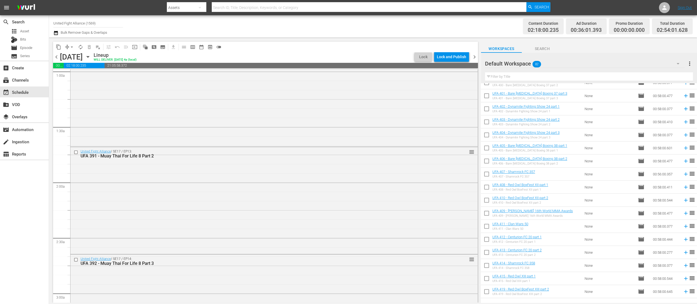
scroll to position [590, 0]
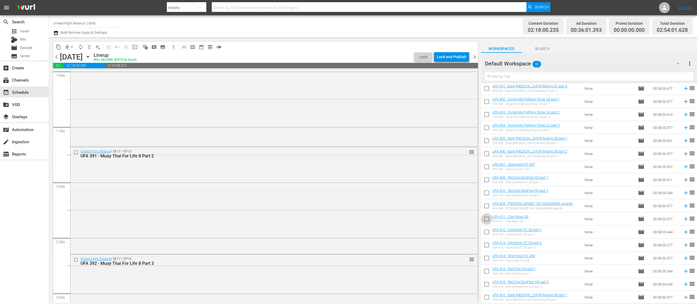
click at [485, 220] on input "checkbox" at bounding box center [486, 220] width 11 height 11
checkbox input "true"
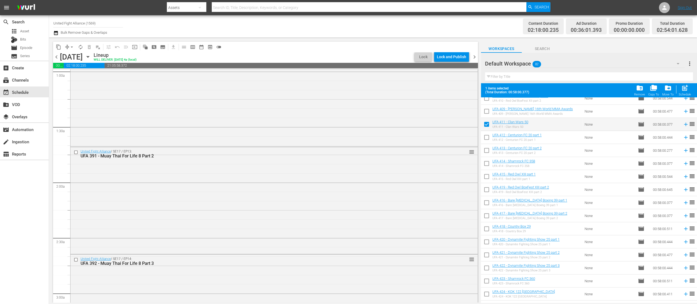
scroll to position [808, 0]
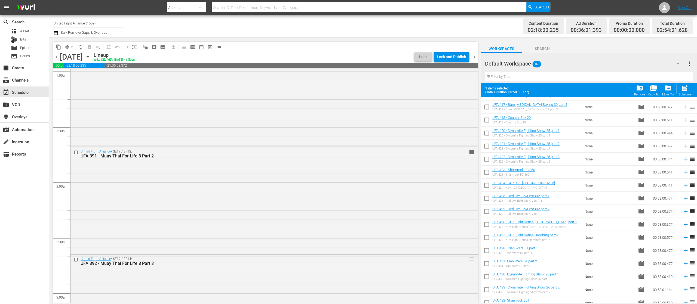
click at [487, 249] on input "checkbox" at bounding box center [486, 251] width 11 height 11
checkbox input "true"
click at [489, 263] on input "checkbox" at bounding box center [486, 264] width 11 height 11
checkbox input "true"
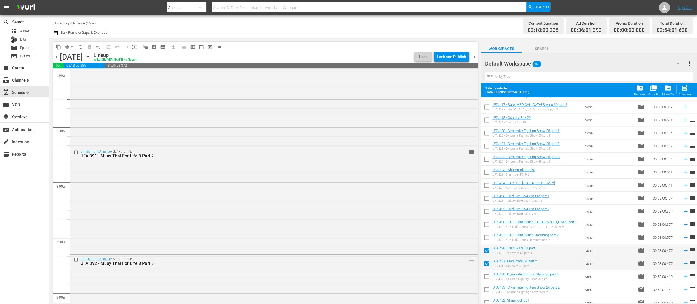
scroll to position [879, 0]
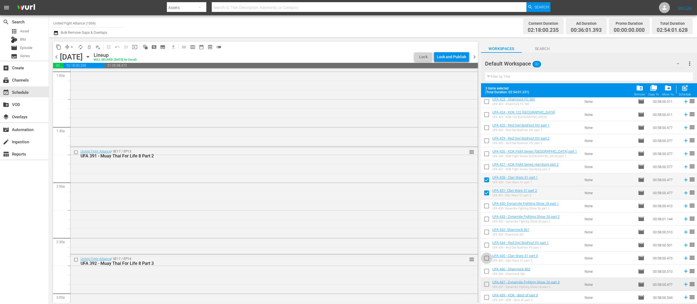
click at [485, 257] on input "checkbox" at bounding box center [486, 259] width 11 height 11
checkbox input "true"
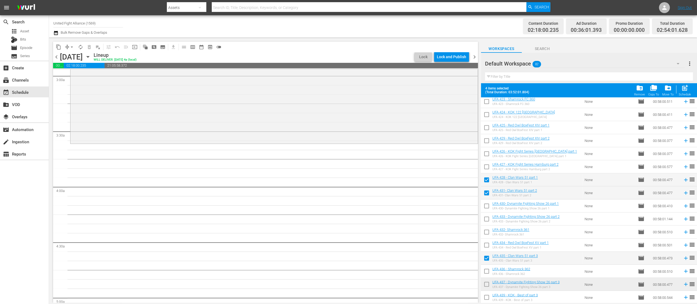
scroll to position [218, 0]
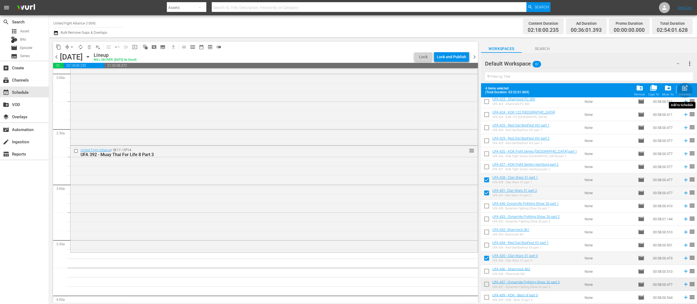
click at [685, 89] on span "post_add" at bounding box center [685, 87] width 7 height 7
checkbox input "false"
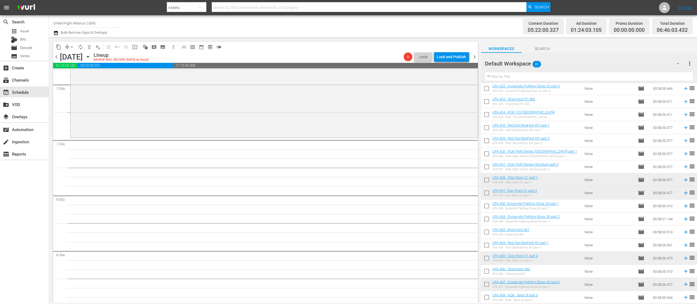
scroll to position [755, 0]
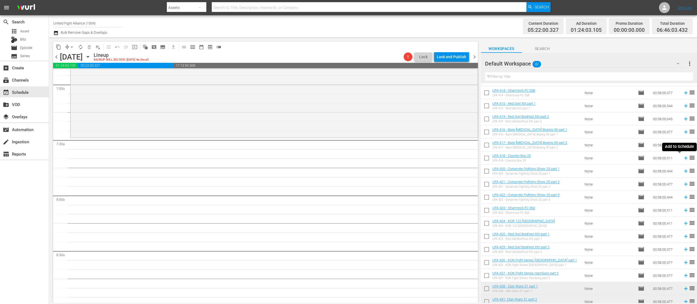
click at [683, 160] on icon at bounding box center [686, 158] width 6 height 6
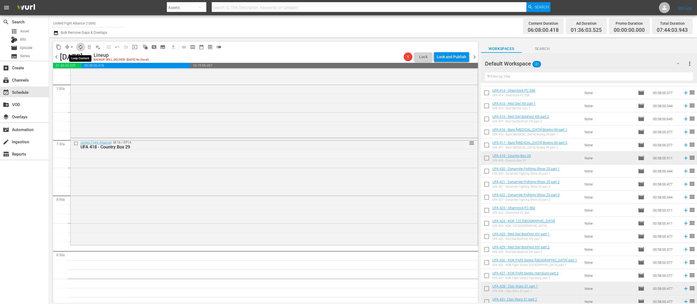
click at [80, 44] on span "autorenew_outlined" at bounding box center [80, 46] width 5 height 5
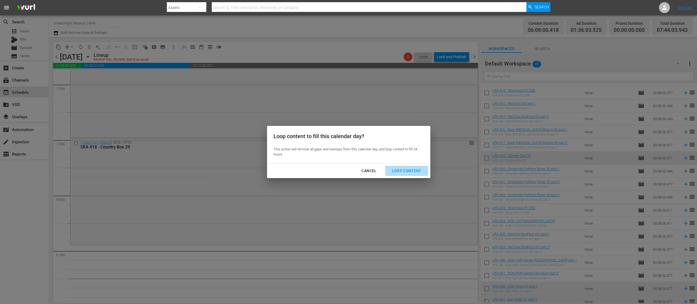
click at [408, 169] on div "Loop Content" at bounding box center [407, 171] width 38 height 7
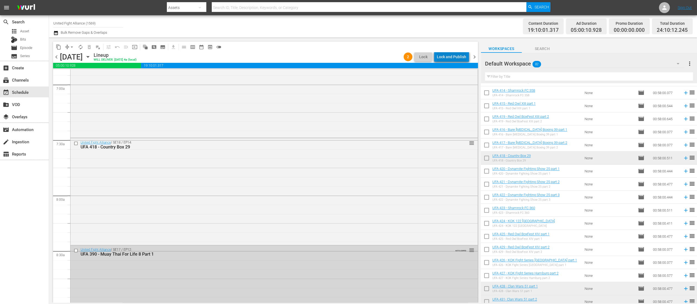
click at [457, 55] on div "Lock and Publish" at bounding box center [451, 57] width 29 height 10
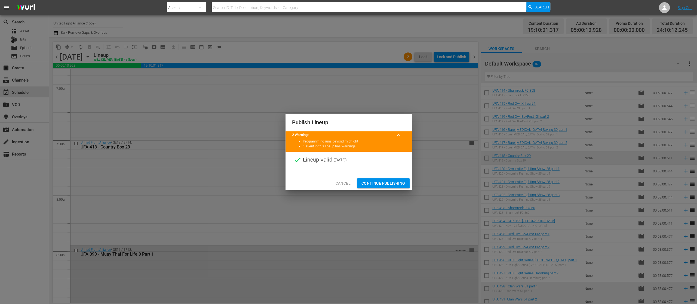
click at [396, 181] on span "Continue Publishing" at bounding box center [384, 183] width 44 height 7
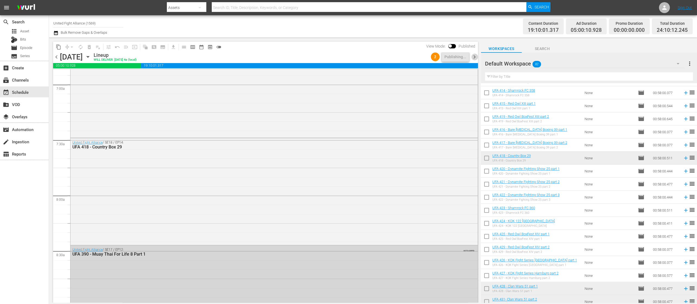
click at [473, 57] on span "chevron_right" at bounding box center [474, 57] width 7 height 7
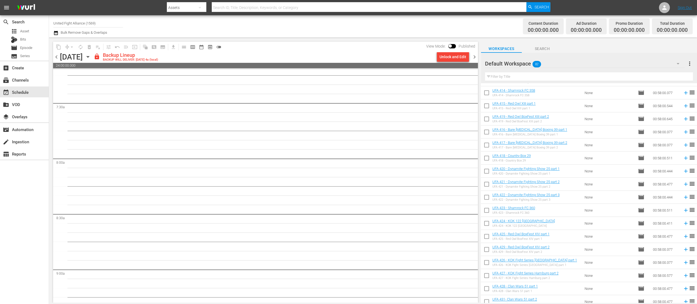
scroll to position [790, 0]
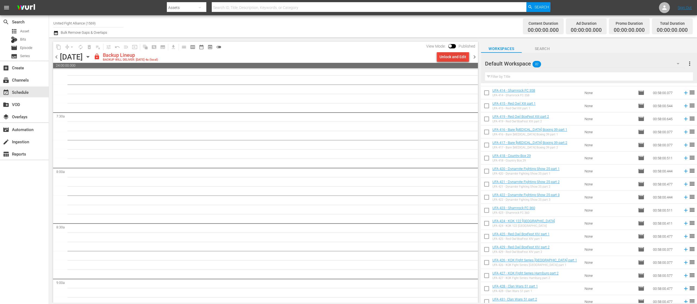
click at [459, 55] on div "Unlock and Edit" at bounding box center [453, 57] width 27 height 10
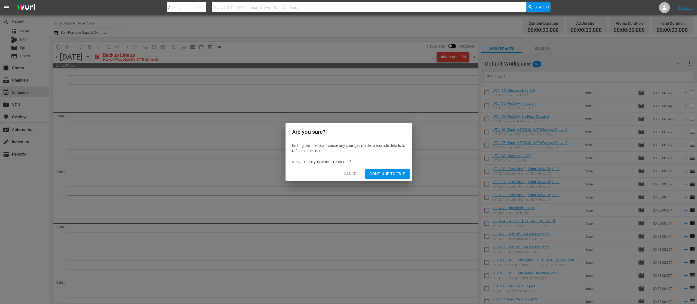
click at [392, 172] on span "Continue to Edit" at bounding box center [387, 174] width 35 height 7
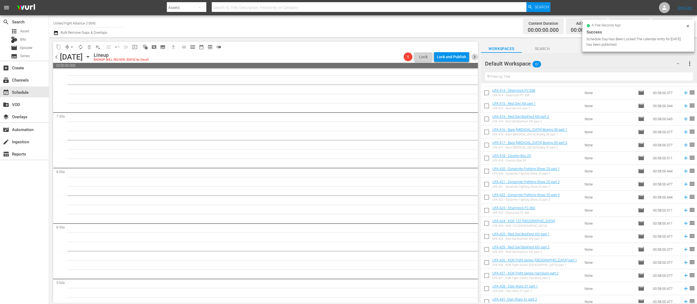
click at [472, 54] on span "chevron_right" at bounding box center [474, 57] width 7 height 7
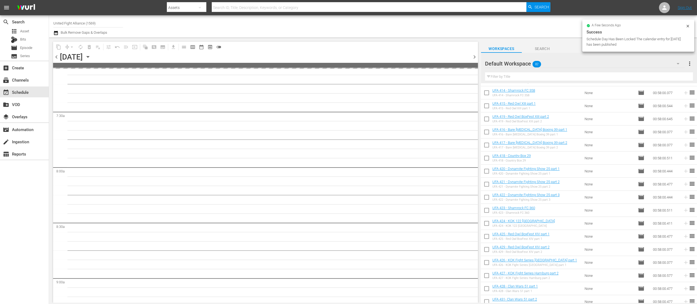
scroll to position [800, 0]
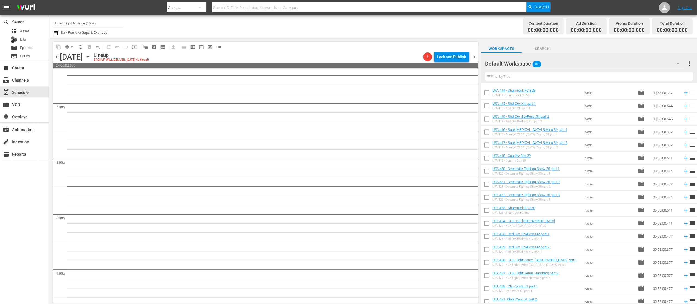
click at [57, 55] on span "chevron_left" at bounding box center [56, 57] width 7 height 7
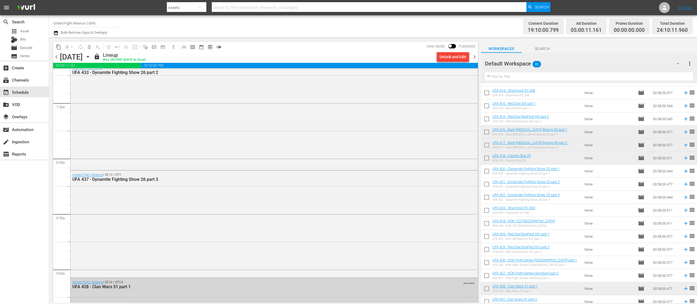
scroll to position [763, 0]
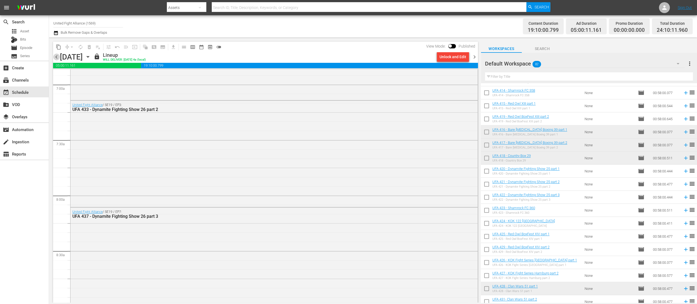
click at [57, 55] on span "chevron_left" at bounding box center [56, 57] width 7 height 7
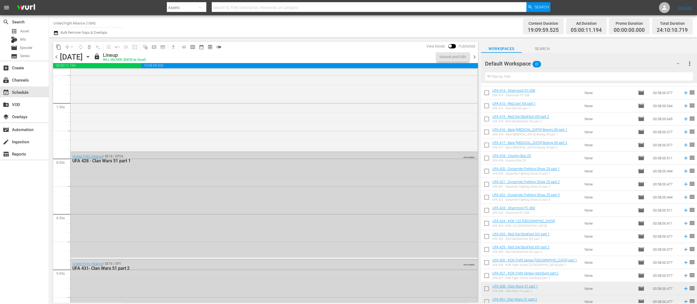
scroll to position [763, 0]
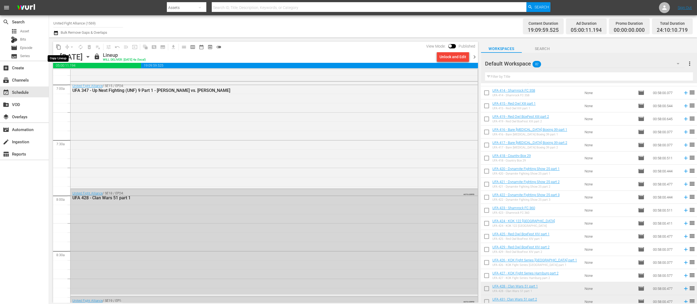
click at [59, 44] on span "content_copy" at bounding box center [58, 46] width 5 height 5
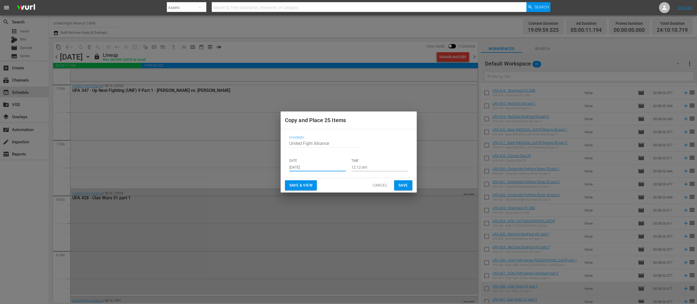
click at [334, 166] on input "[DATE]" at bounding box center [317, 167] width 57 height 8
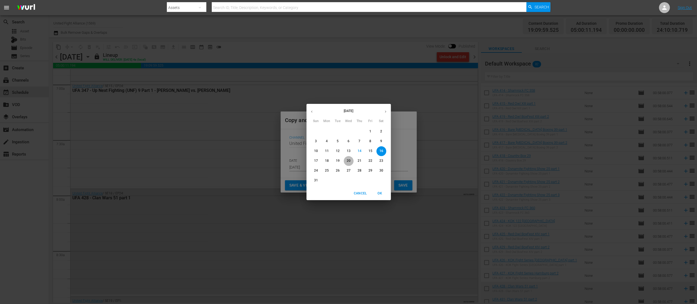
click at [349, 158] on button "20" at bounding box center [349, 161] width 10 height 10
type input "[DATE]"
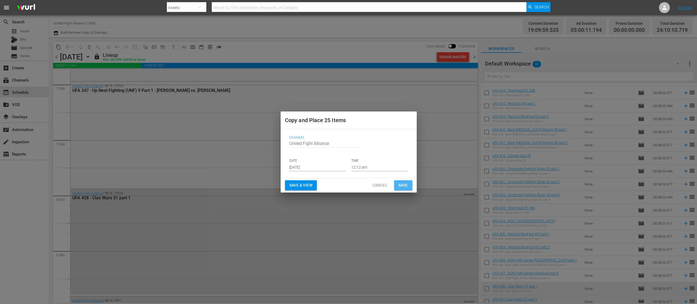
click at [404, 185] on span "Save" at bounding box center [404, 185] width 10 height 7
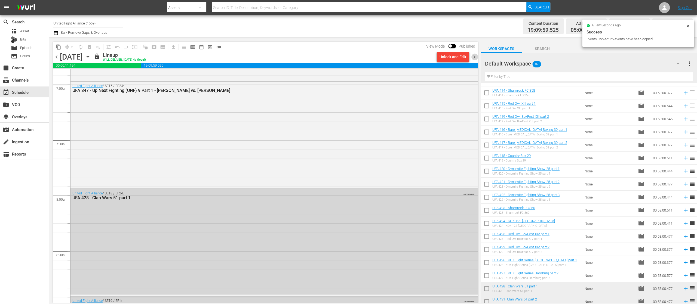
click at [477, 55] on span "chevron_right" at bounding box center [474, 57] width 7 height 7
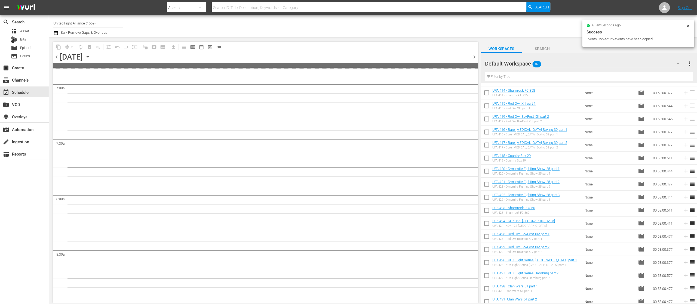
scroll to position [800, 0]
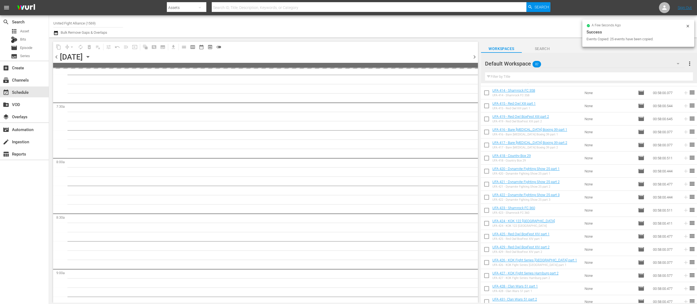
click at [477, 55] on span "chevron_right" at bounding box center [474, 57] width 7 height 7
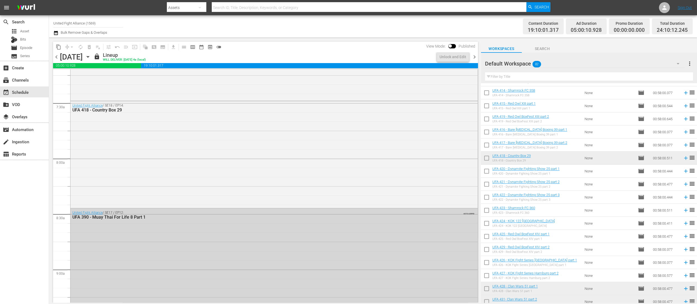
click at [477, 55] on span "chevron_right" at bounding box center [474, 57] width 7 height 7
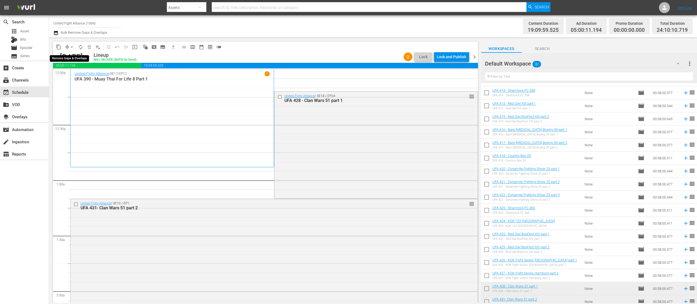
click at [70, 46] on span "arrow_drop_down" at bounding box center [71, 46] width 5 height 5
click at [75, 57] on li "Align to Midnight" at bounding box center [72, 58] width 57 height 9
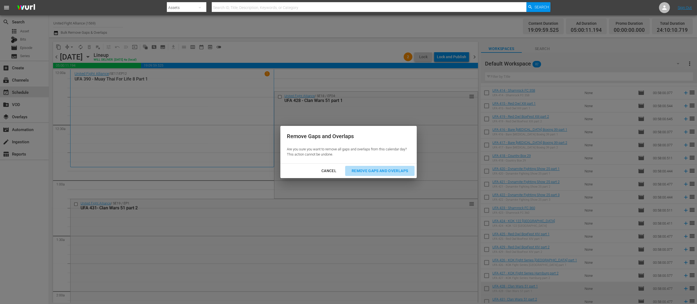
click at [399, 166] on button "Remove Gaps and Overlaps" at bounding box center [379, 171] width 69 height 10
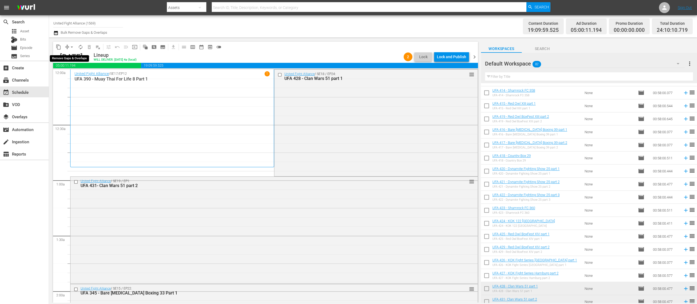
click at [69, 46] on span "arrow_drop_down" at bounding box center [71, 46] width 5 height 5
click at [71, 77] on li "Align to End of Previous Day" at bounding box center [72, 76] width 57 height 9
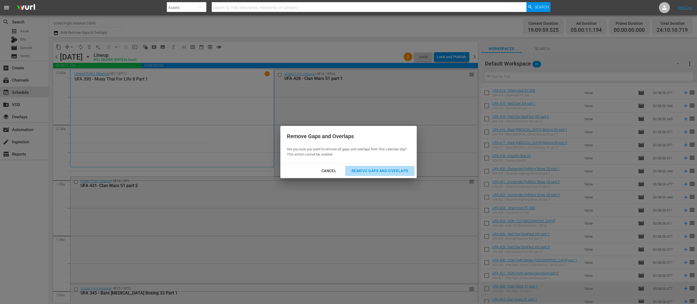
click at [398, 166] on button "Remove Gaps and Overlaps" at bounding box center [379, 171] width 69 height 10
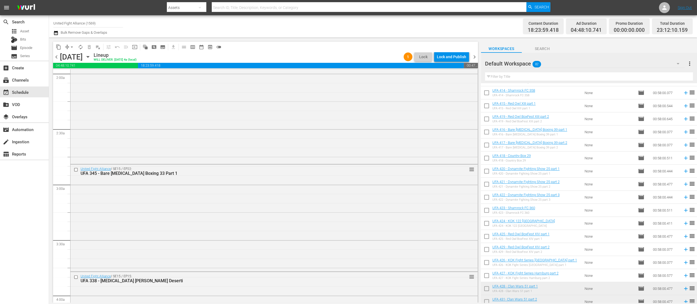
scroll to position [763, 0]
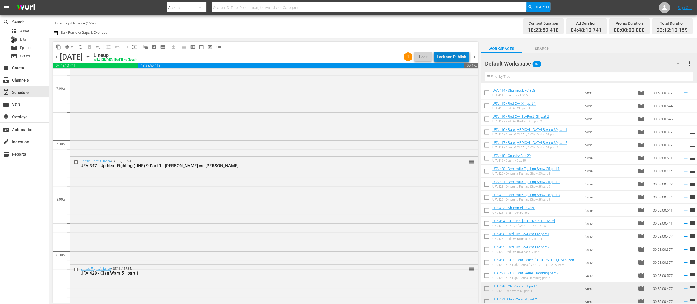
click at [455, 56] on div "Lock and Publish" at bounding box center [451, 57] width 29 height 10
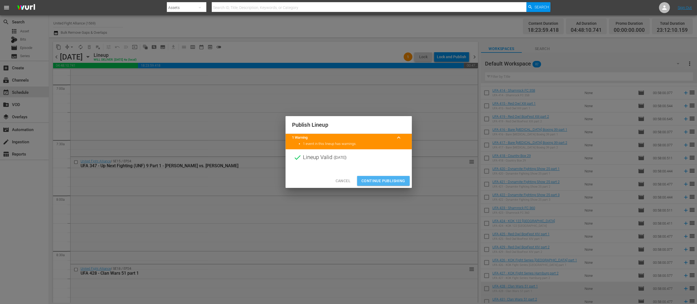
click at [401, 177] on button "Continue Publishing" at bounding box center [383, 181] width 53 height 10
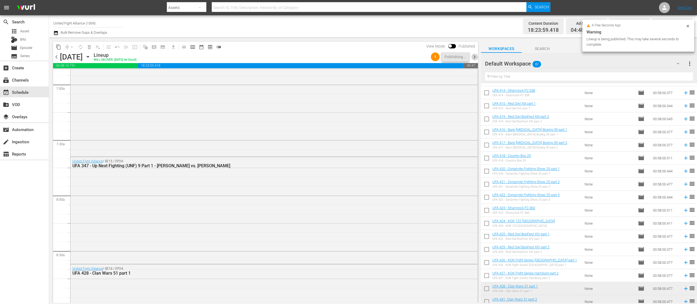
click at [476, 57] on span "chevron_right" at bounding box center [474, 57] width 7 height 7
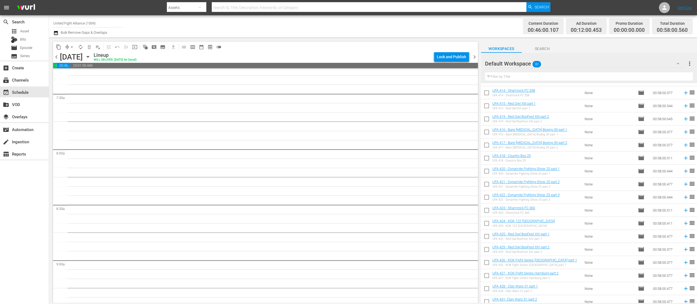
scroll to position [800, 0]
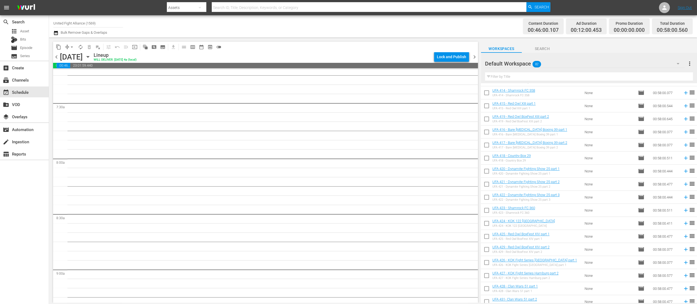
click at [57, 54] on span "chevron_left" at bounding box center [56, 57] width 7 height 7
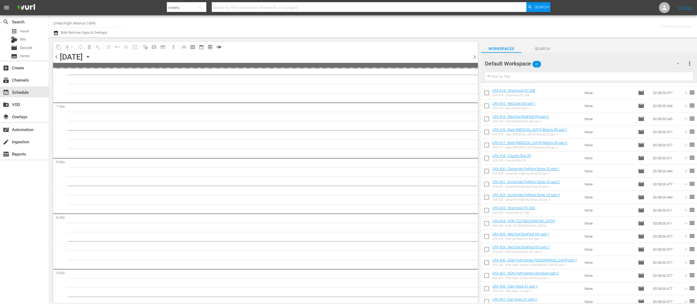
scroll to position [809, 0]
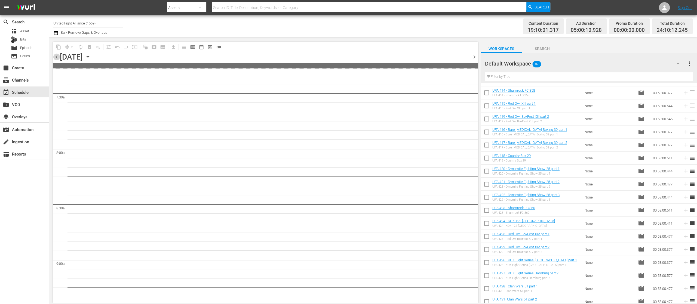
click at [57, 54] on span "chevron_left" at bounding box center [56, 57] width 7 height 7
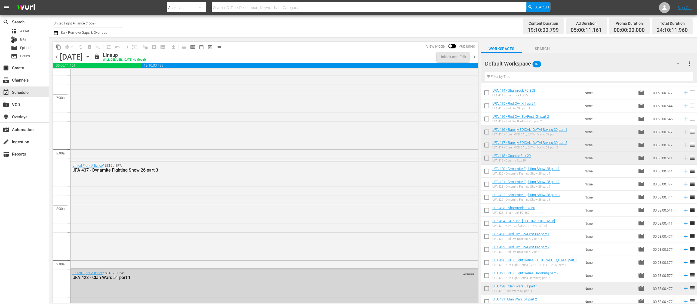
scroll to position [772, 0]
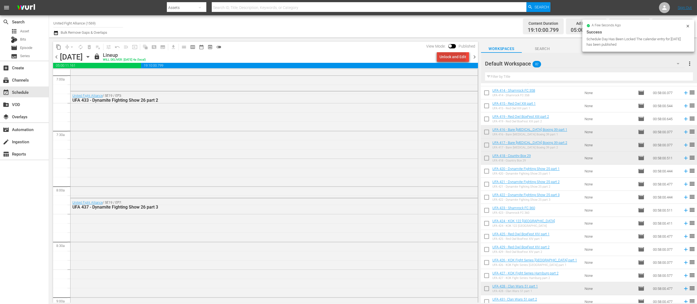
click at [454, 56] on div "Unlock and Edit" at bounding box center [453, 57] width 27 height 10
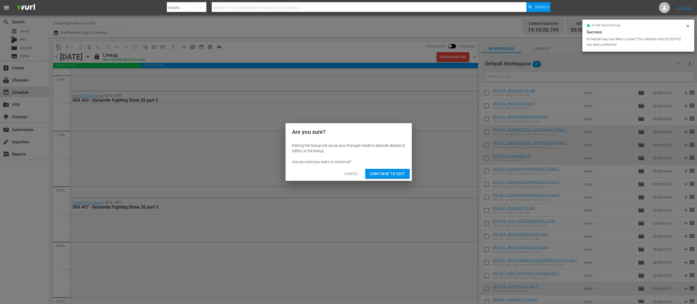
click at [396, 173] on span "Continue to Edit" at bounding box center [387, 174] width 35 height 7
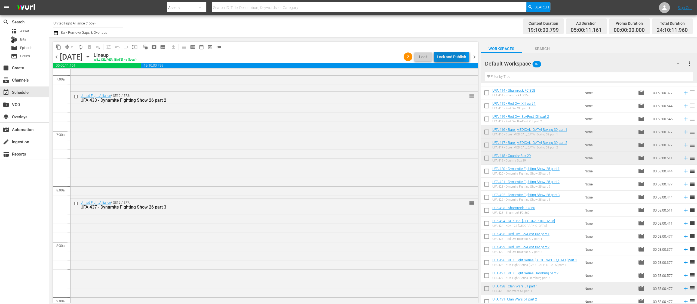
click at [451, 54] on div "Lock and Publish" at bounding box center [451, 57] width 29 height 10
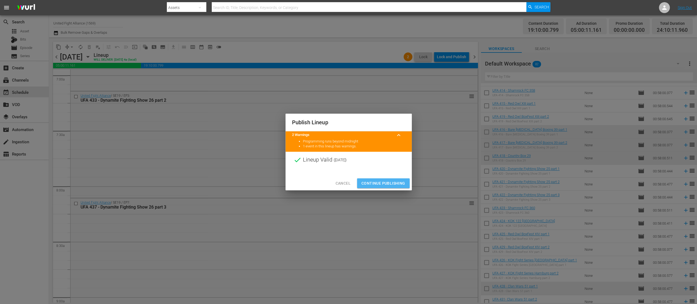
click at [399, 181] on span "Continue Publishing" at bounding box center [384, 183] width 44 height 7
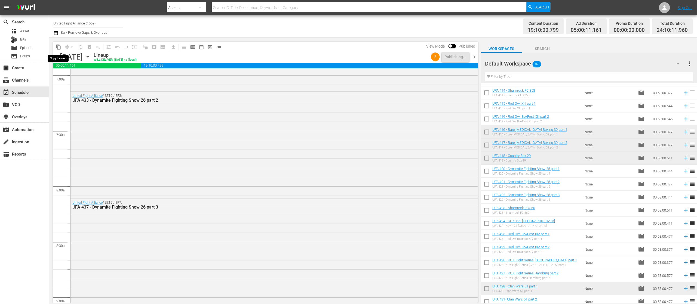
click at [62, 46] on button "content_copy" at bounding box center [58, 47] width 9 height 9
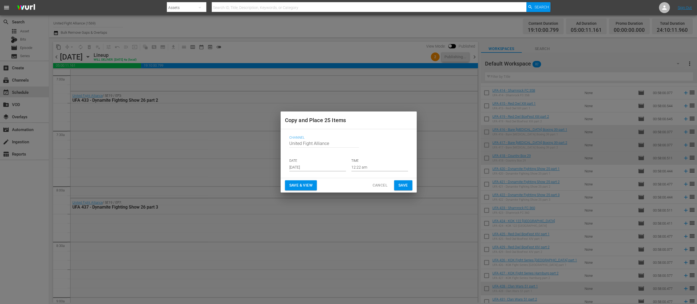
click at [316, 166] on input "[DATE]" at bounding box center [317, 167] width 57 height 8
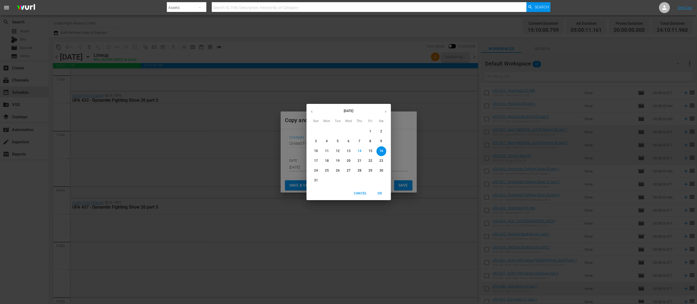
click at [362, 160] on span "21" at bounding box center [360, 161] width 10 height 5
type input "[DATE]"
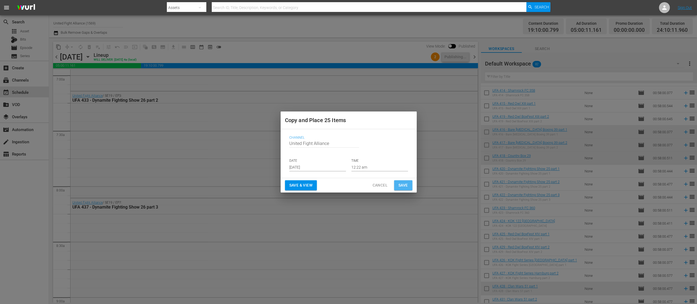
click at [399, 184] on span "Save" at bounding box center [404, 185] width 10 height 7
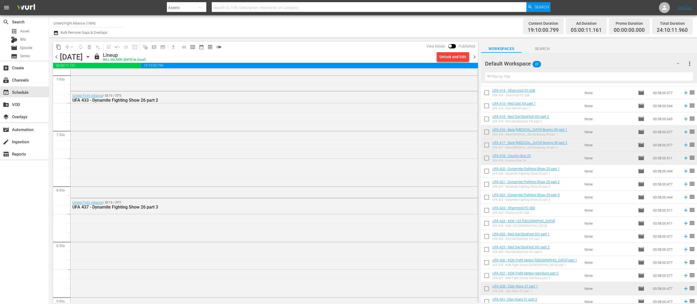
click at [474, 56] on span "chevron_right" at bounding box center [474, 57] width 7 height 7
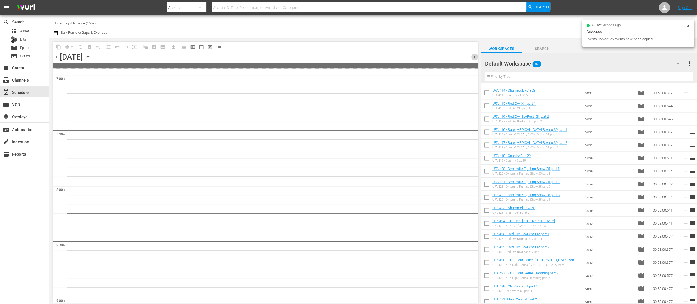
click at [474, 56] on span "chevron_right" at bounding box center [474, 57] width 7 height 7
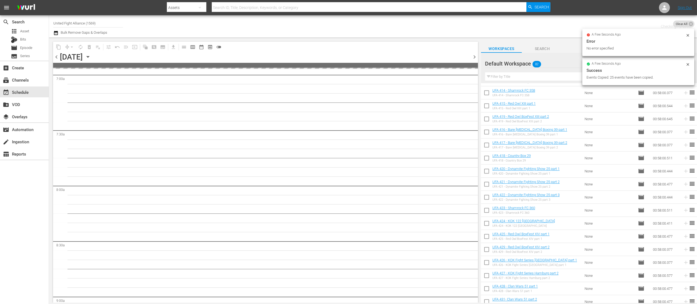
scroll to position [809, 0]
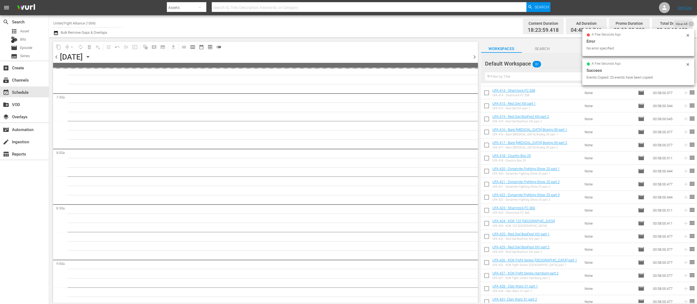
click at [474, 56] on span "chevron_right" at bounding box center [474, 57] width 7 height 7
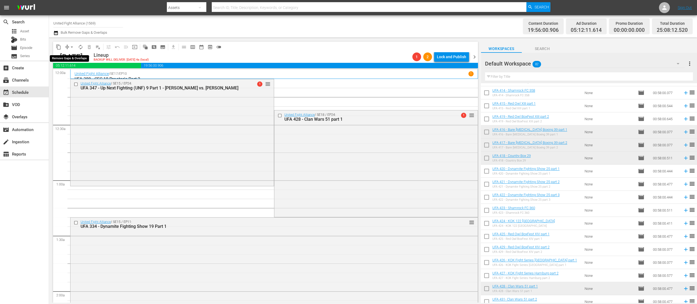
click at [71, 48] on span "arrow_drop_down" at bounding box center [71, 46] width 5 height 5
click at [79, 74] on li "Align to End of Previous Day" at bounding box center [72, 76] width 57 height 9
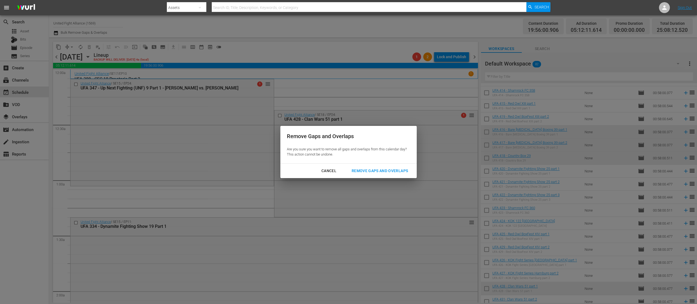
click at [389, 169] on div "Remove Gaps and Overlaps" at bounding box center [380, 171] width 65 height 7
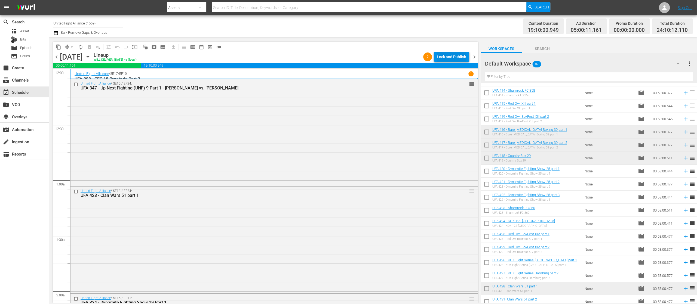
click at [444, 57] on div "Lock and Publish" at bounding box center [451, 57] width 29 height 10
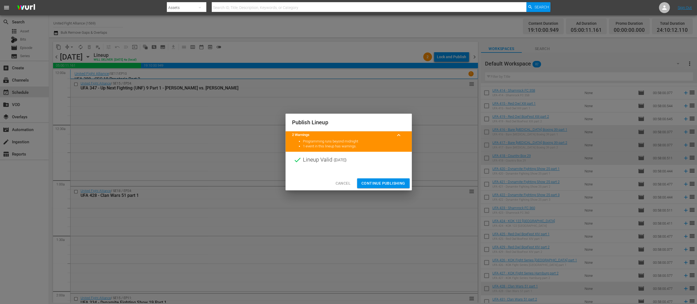
click at [388, 180] on span "Continue Publishing" at bounding box center [384, 183] width 44 height 7
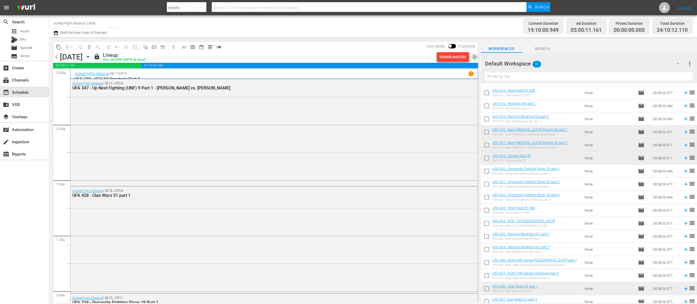
click at [474, 56] on span "chevron_right" at bounding box center [474, 57] width 7 height 7
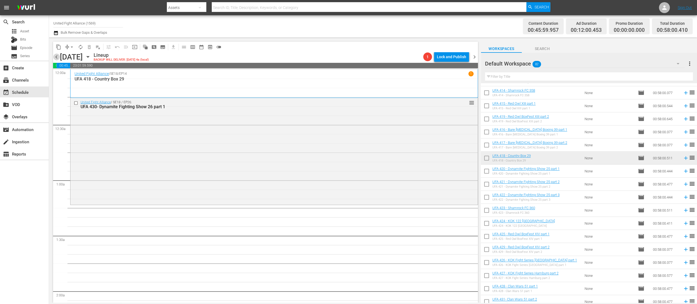
click at [56, 57] on span "chevron_left" at bounding box center [56, 57] width 7 height 7
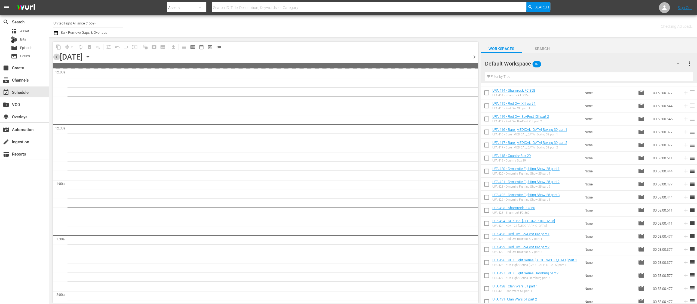
click at [56, 57] on span "chevron_left" at bounding box center [56, 57] width 7 height 7
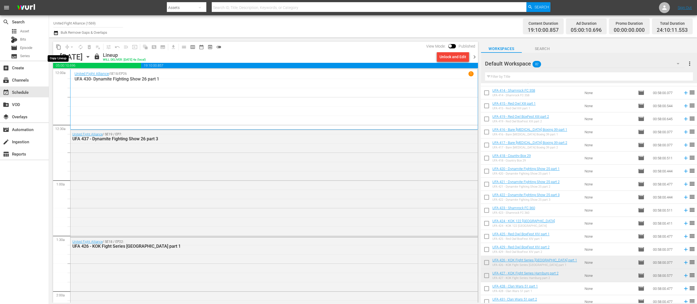
click at [59, 45] on span "content_copy" at bounding box center [58, 46] width 5 height 5
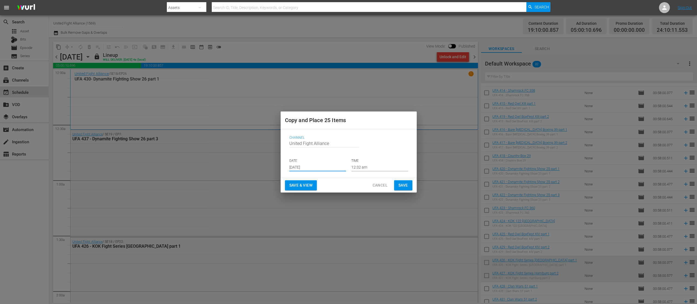
click at [296, 166] on input "[DATE]" at bounding box center [317, 167] width 57 height 8
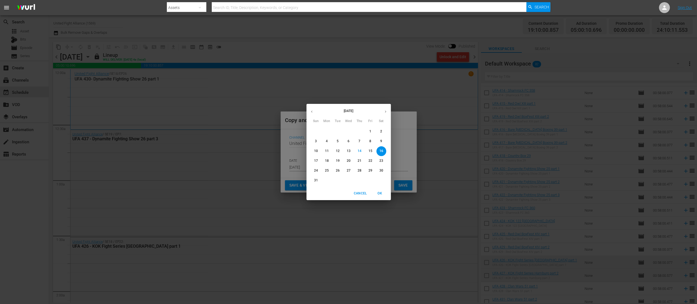
click at [372, 162] on p "22" at bounding box center [370, 161] width 4 height 5
type input "[DATE]"
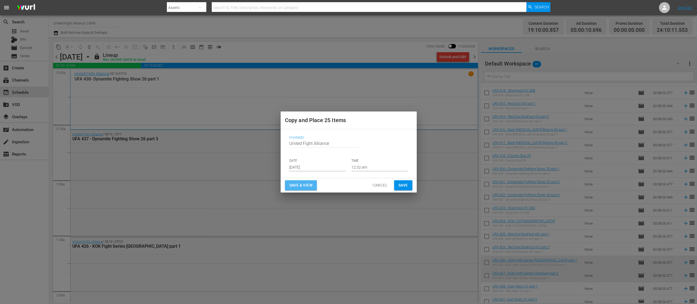
click at [306, 186] on span "Save & View" at bounding box center [300, 185] width 23 height 7
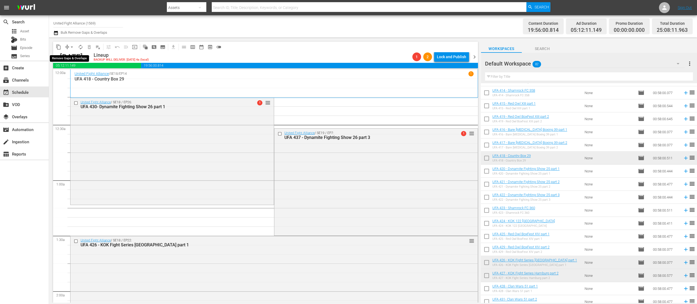
click at [71, 47] on span "arrow_drop_down" at bounding box center [71, 46] width 5 height 5
click at [81, 76] on li "Align to End of Previous Day" at bounding box center [72, 76] width 57 height 9
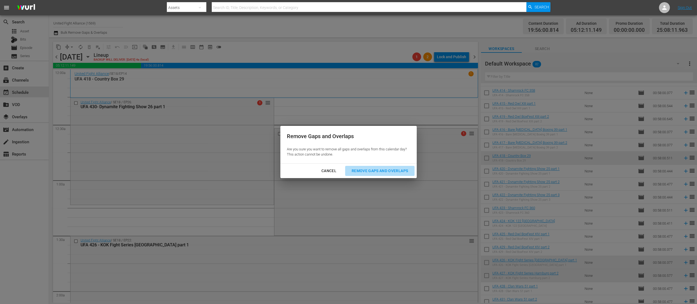
click at [367, 173] on div "Remove Gaps and Overlaps" at bounding box center [380, 171] width 65 height 7
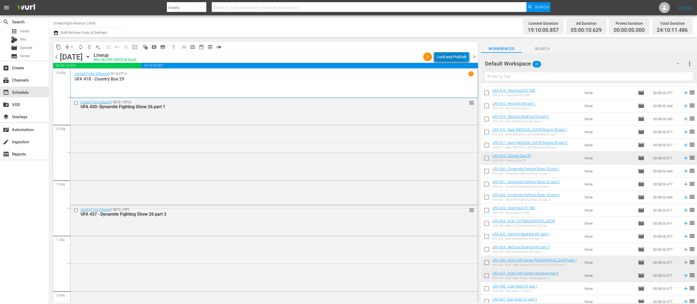
click at [446, 57] on div "Lock and Publish" at bounding box center [451, 57] width 29 height 10
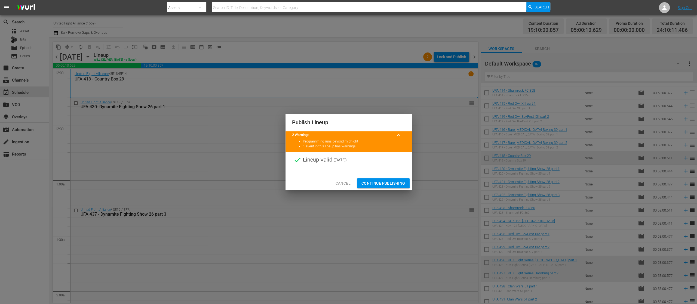
click at [381, 182] on span "Continue Publishing" at bounding box center [384, 183] width 44 height 7
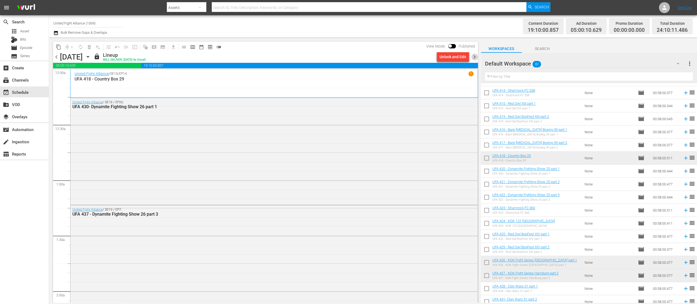
click at [472, 54] on span "chevron_right" at bounding box center [474, 57] width 7 height 7
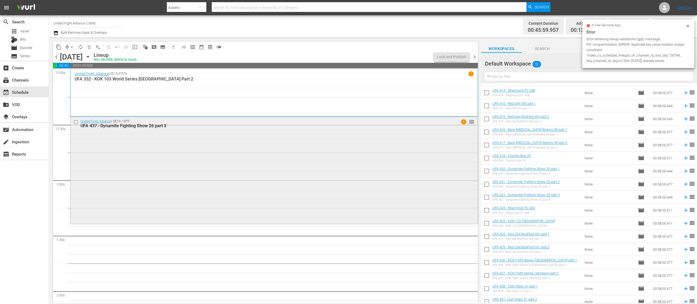
click at [330, 139] on div "United Fight Alliance / SE19 / EP7: UFA 437 - Dynamite Fighting Show 26 part 3 …" at bounding box center [274, 170] width 407 height 106
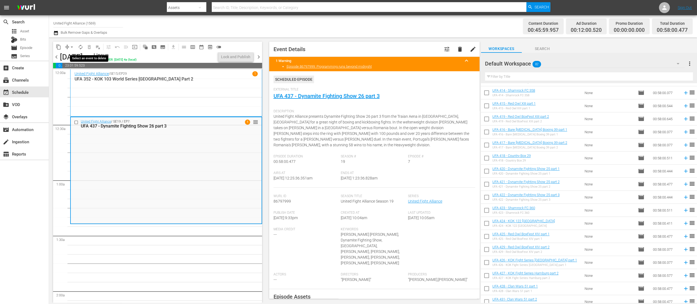
click at [90, 47] on span "delete_forever_outlined" at bounding box center [89, 47] width 9 height 9
click at [77, 120] on div at bounding box center [77, 122] width 8 height 7
click at [77, 122] on input "checkbox" at bounding box center [77, 122] width 6 height 5
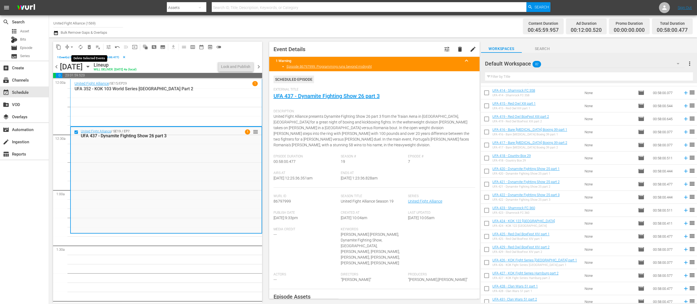
click at [90, 46] on span "delete_forever_outlined" at bounding box center [89, 46] width 5 height 5
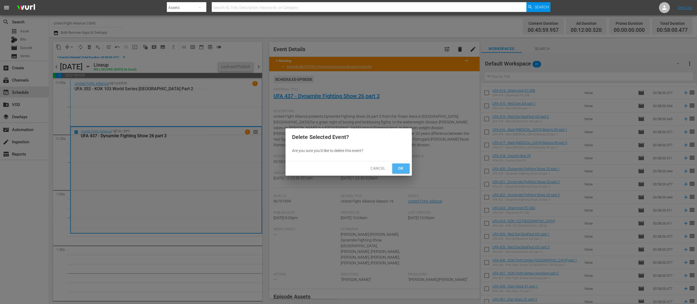
click at [401, 167] on span "Ok" at bounding box center [401, 168] width 9 height 7
